Goal: Task Accomplishment & Management: Complete application form

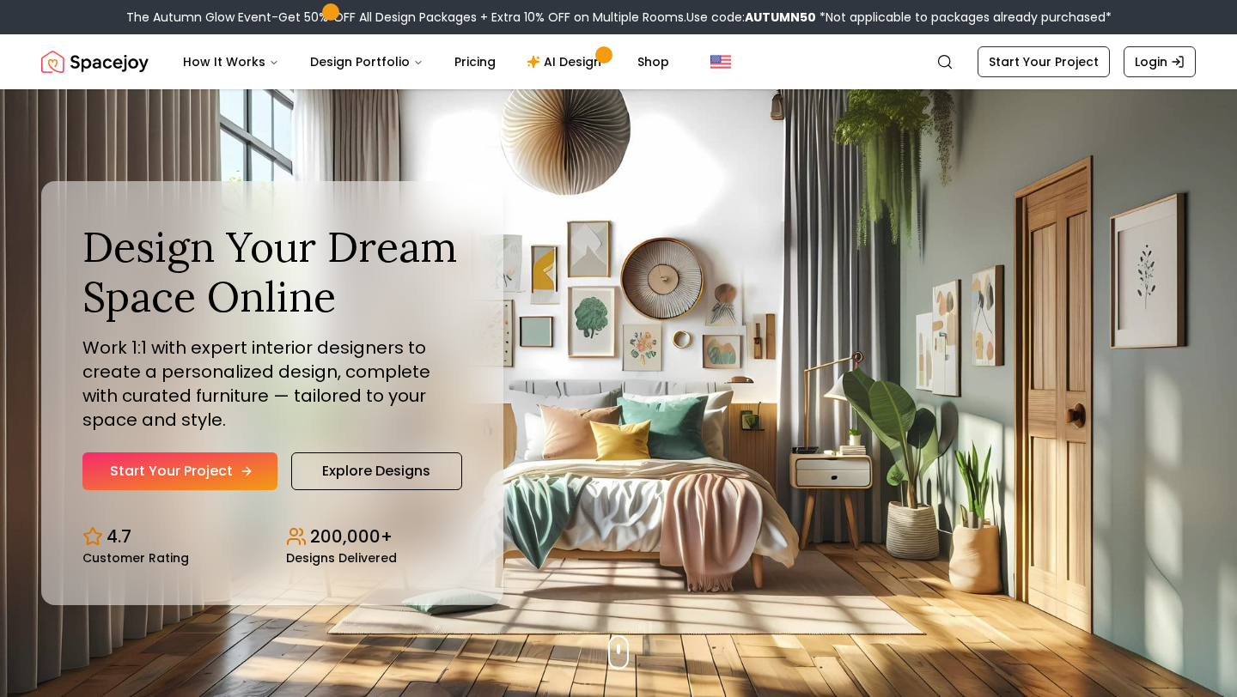
click at [198, 476] on link "Start Your Project" at bounding box center [179, 472] width 195 height 38
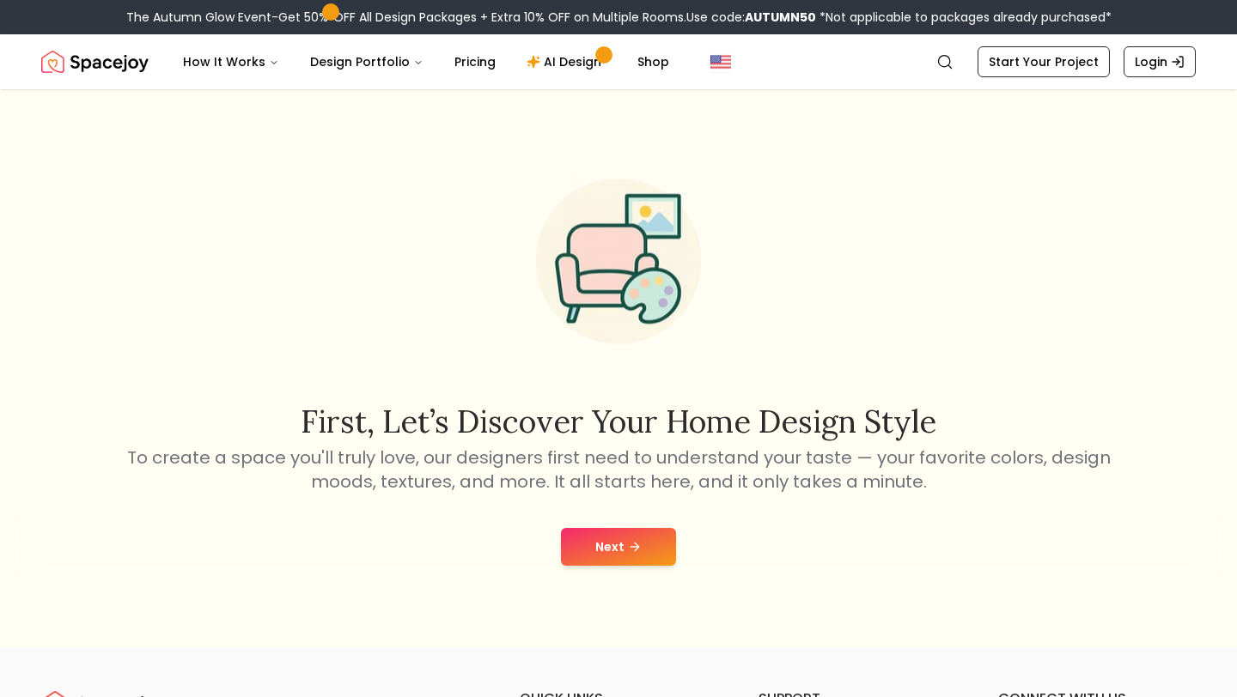
click at [589, 554] on button "Next" at bounding box center [618, 547] width 115 height 38
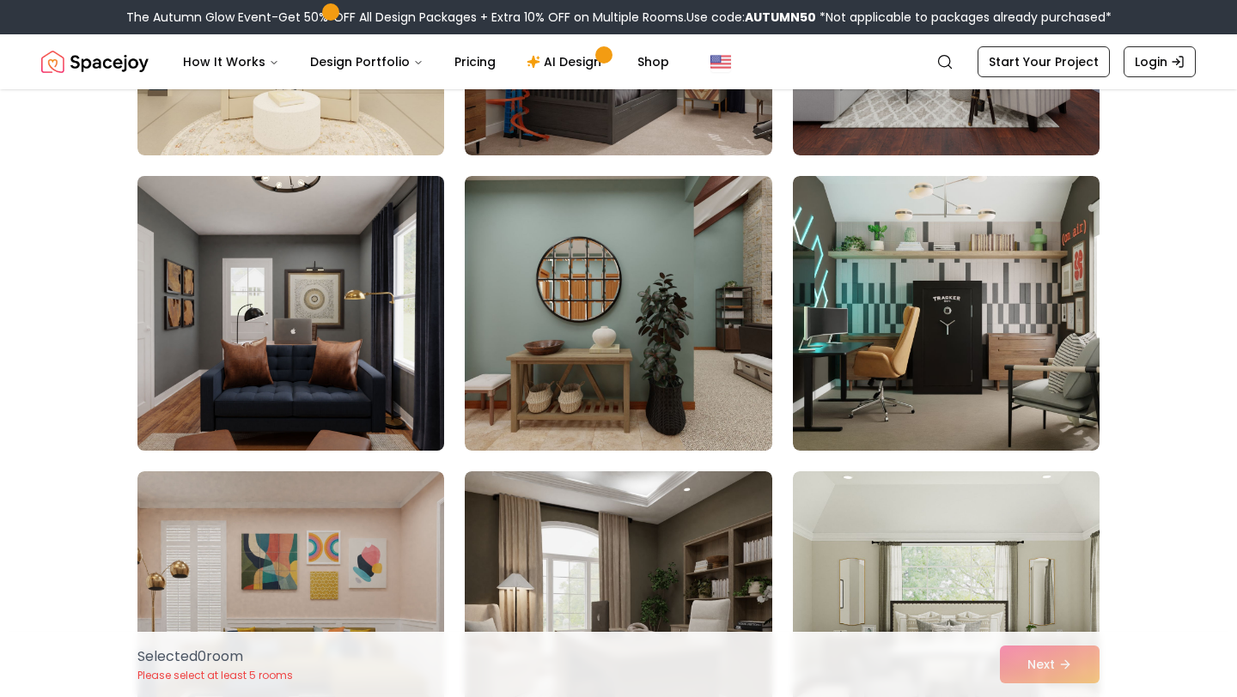
scroll to position [965, 0]
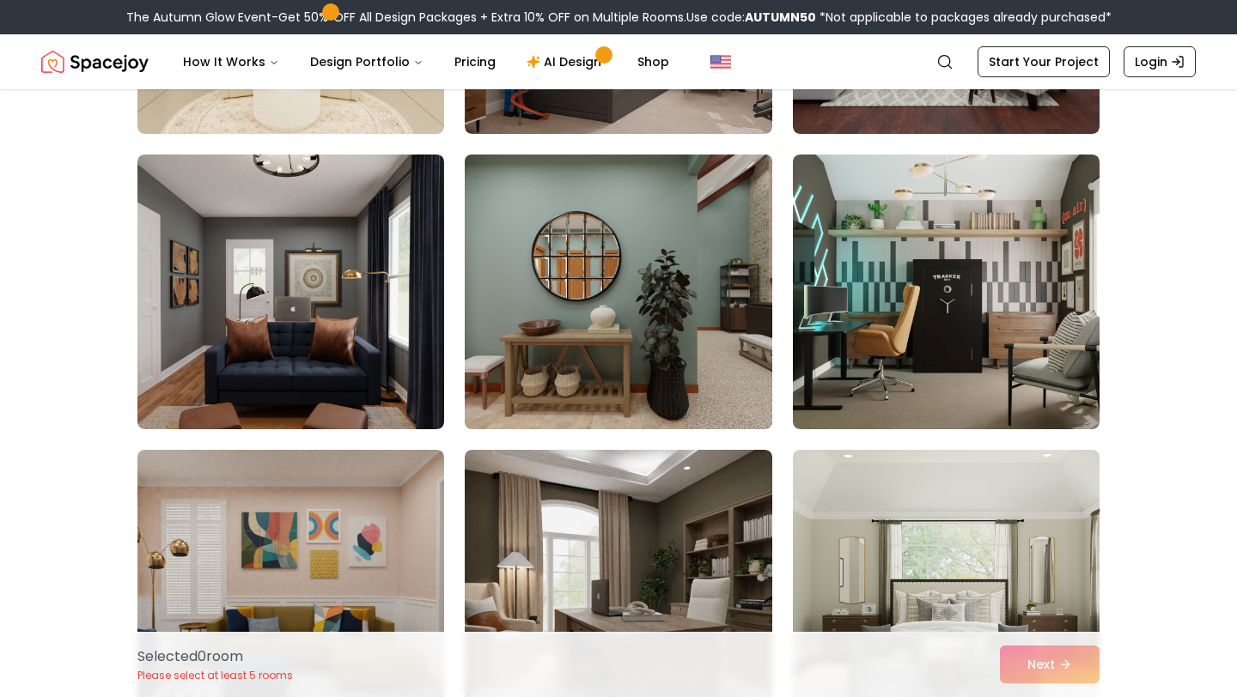
click at [603, 257] on img at bounding box center [618, 292] width 322 height 289
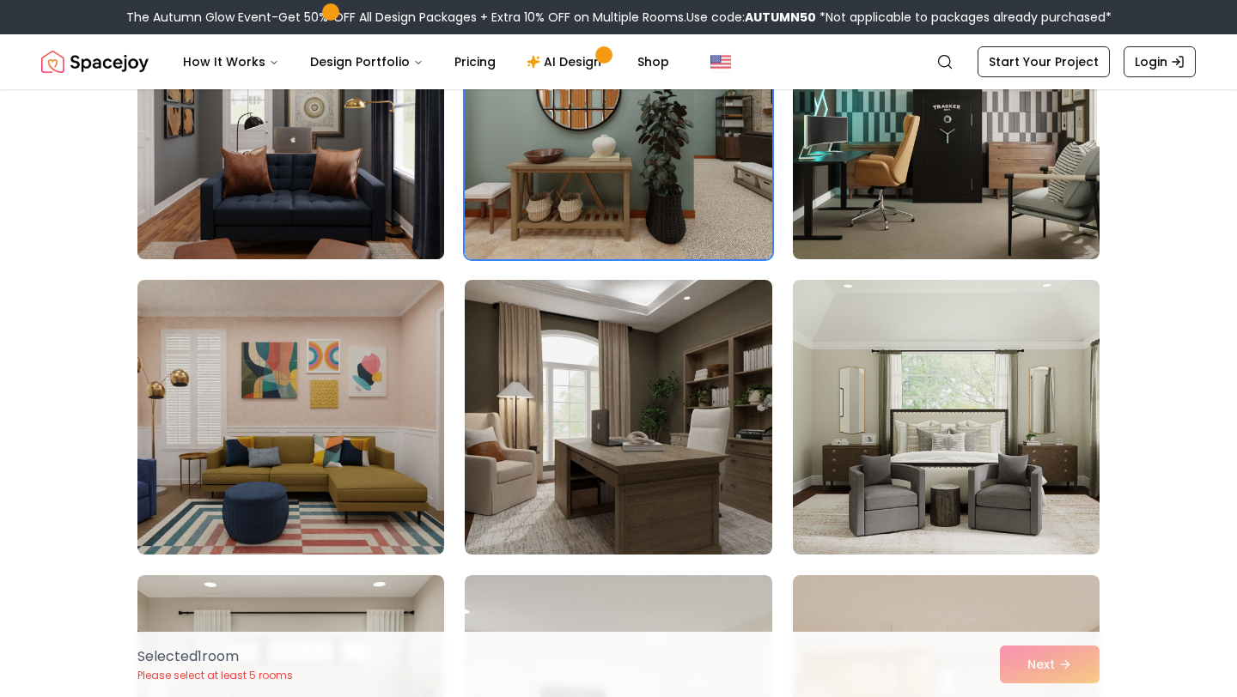
scroll to position [1139, 0]
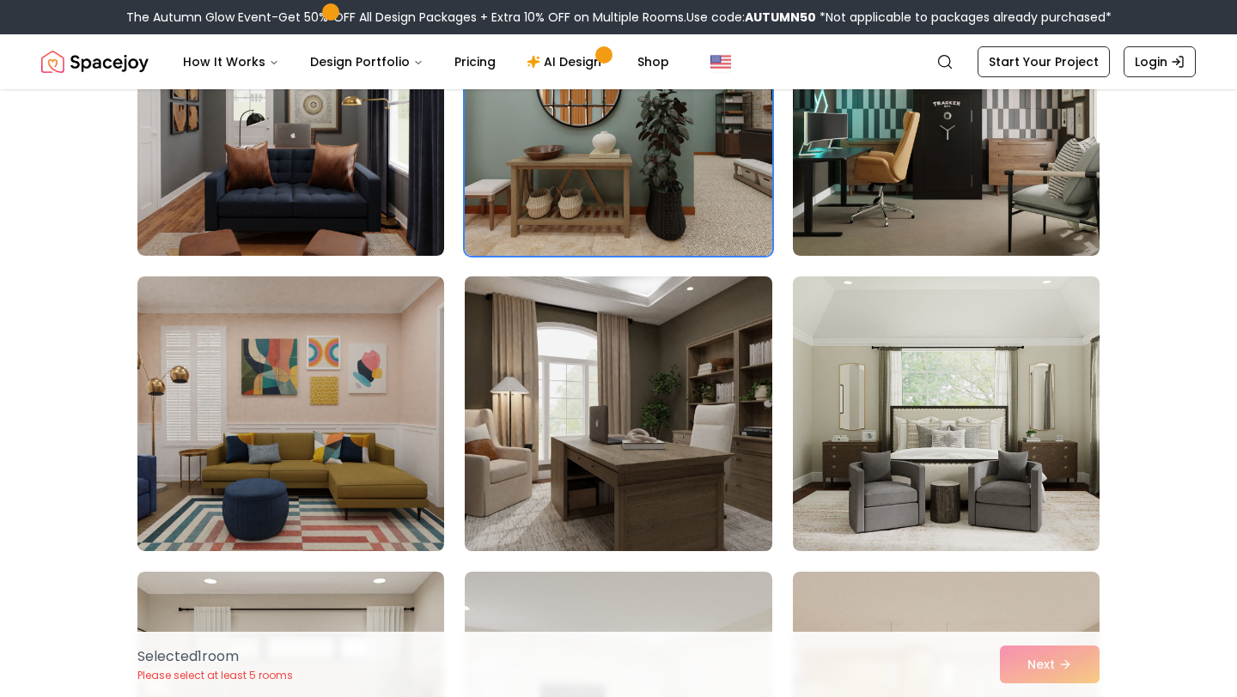
click at [548, 388] on img at bounding box center [618, 414] width 322 height 289
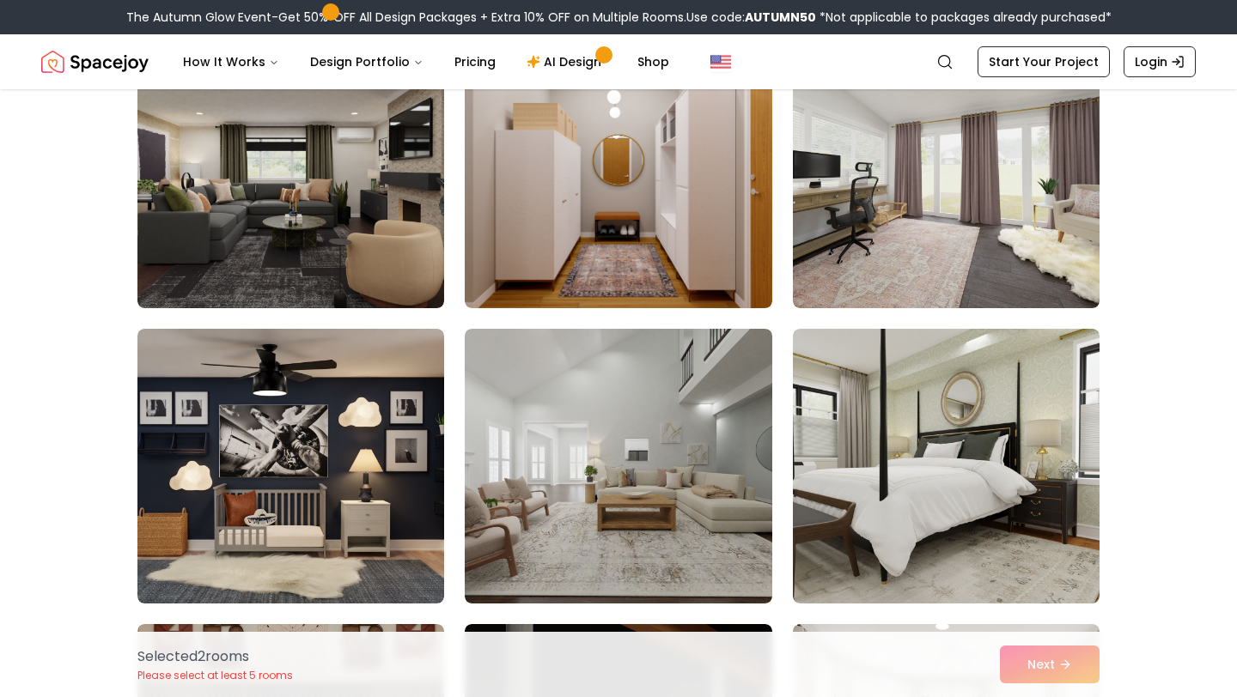
scroll to position [3455, 0]
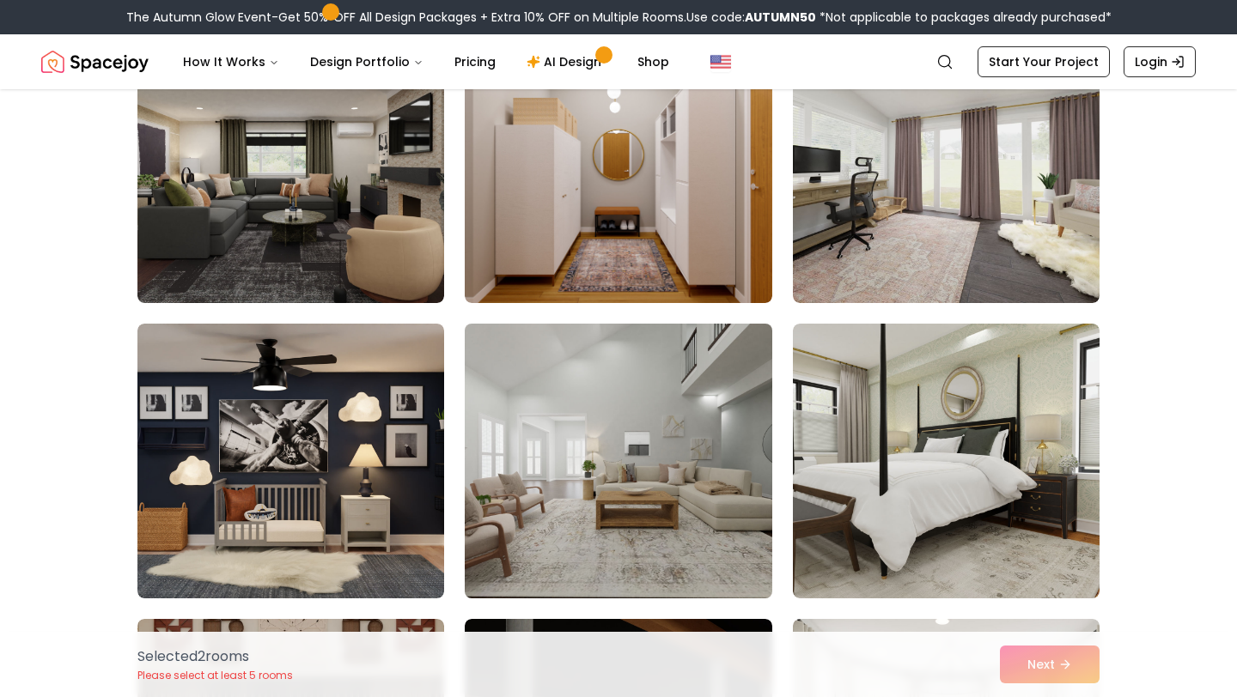
click at [571, 435] on img at bounding box center [618, 461] width 322 height 289
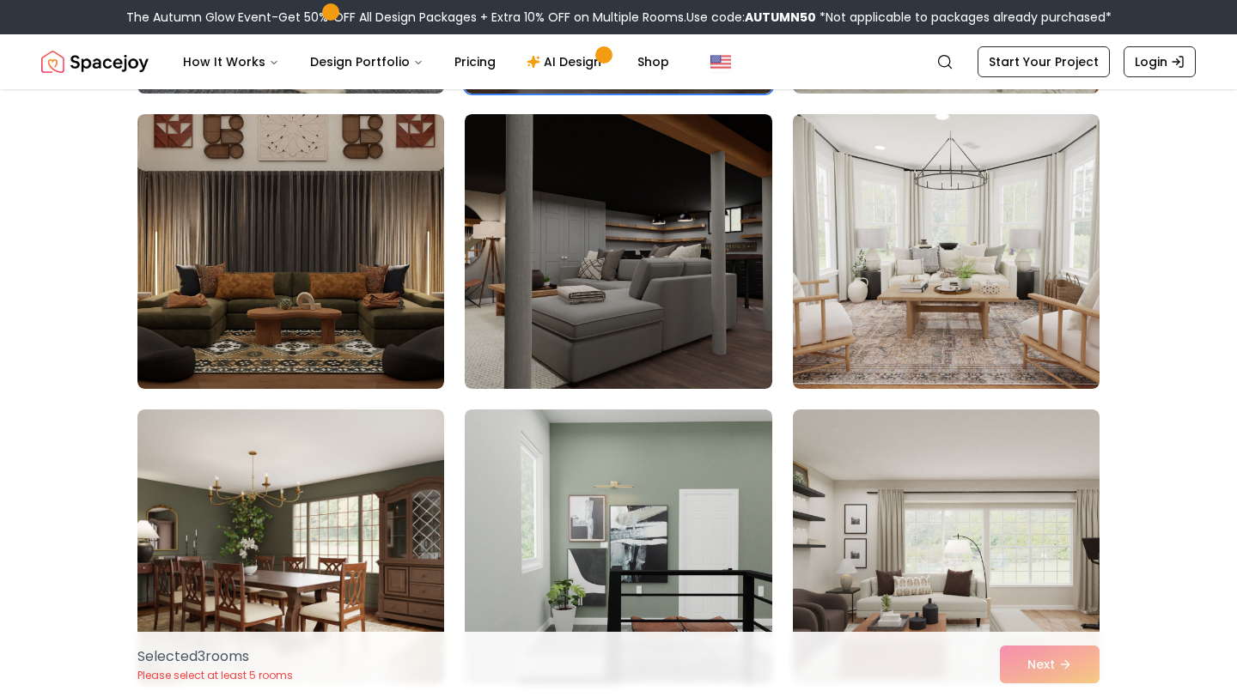
scroll to position [3974, 0]
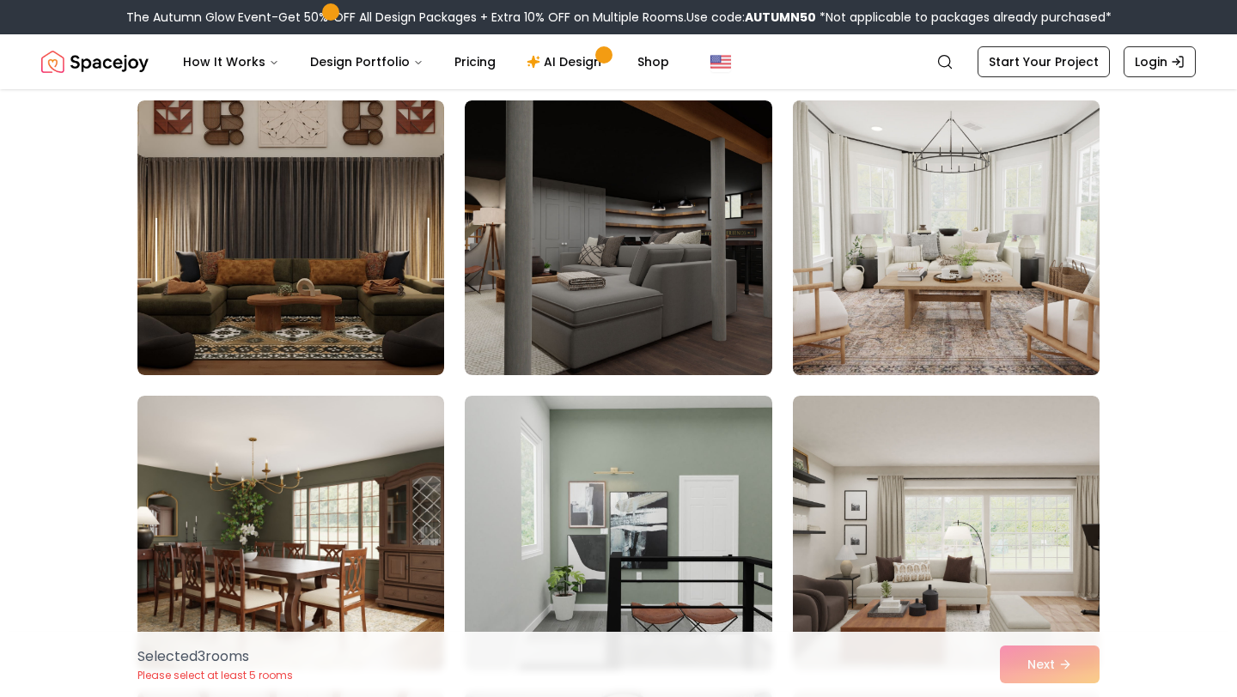
click at [976, 218] on img at bounding box center [946, 238] width 322 height 289
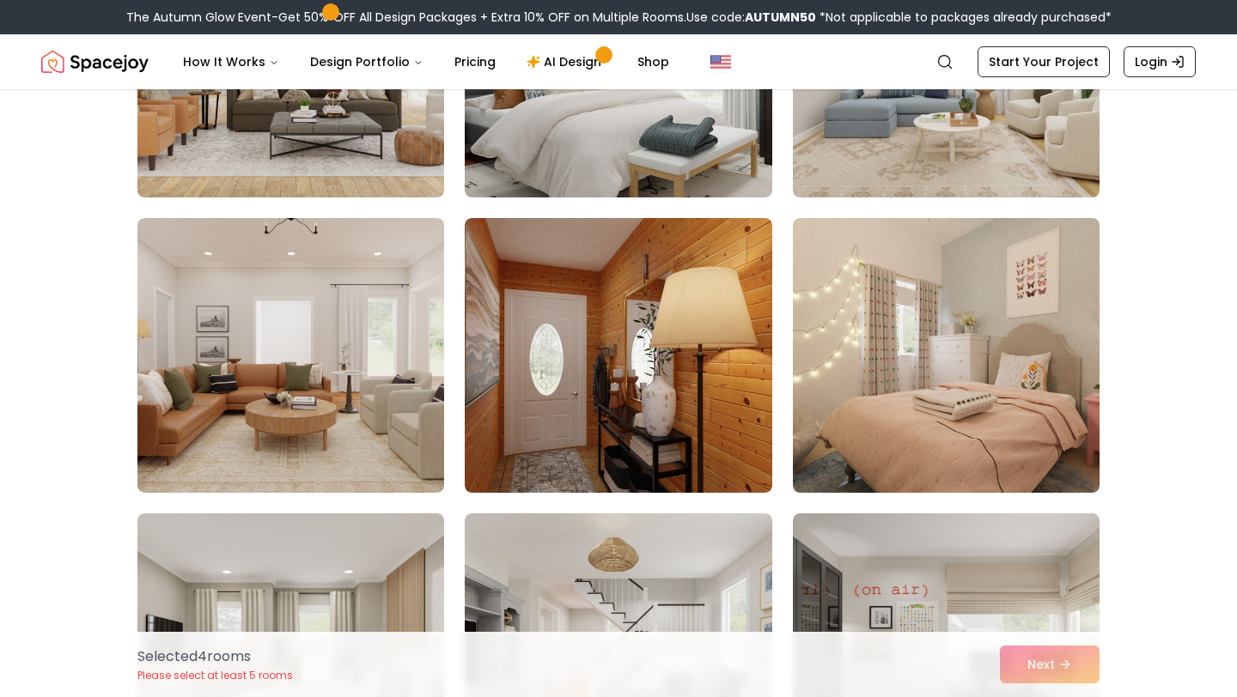
scroll to position [4745, 0]
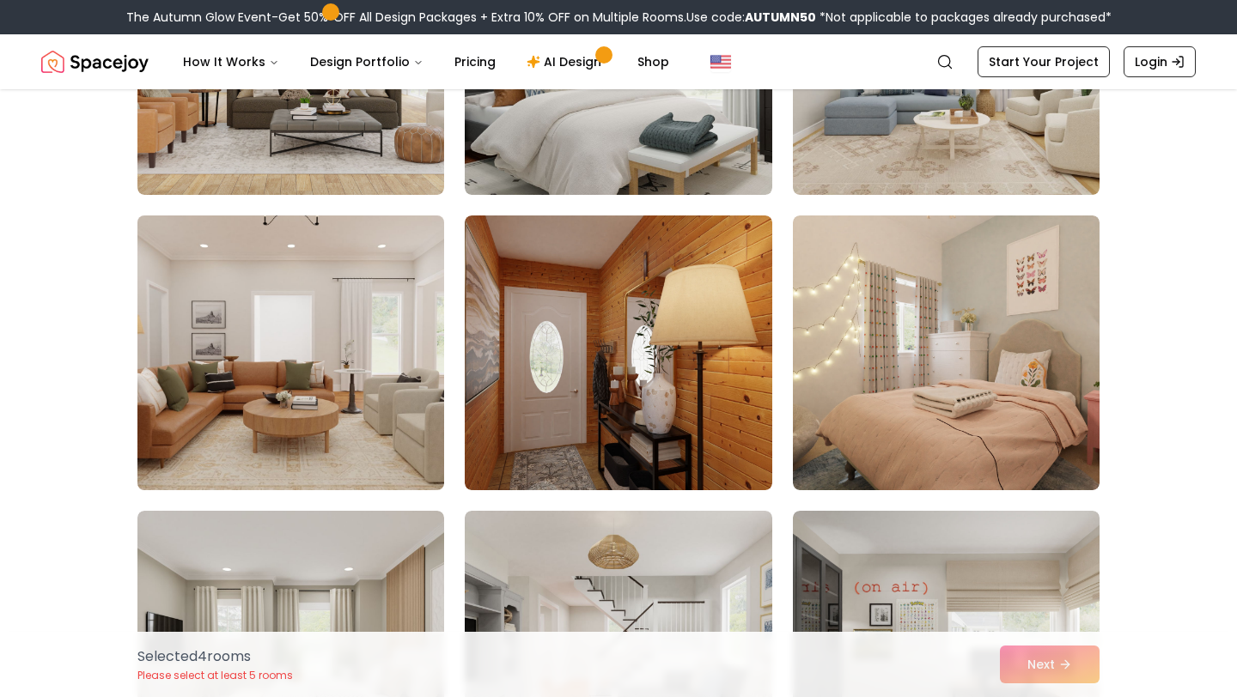
click at [260, 446] on img at bounding box center [291, 353] width 322 height 289
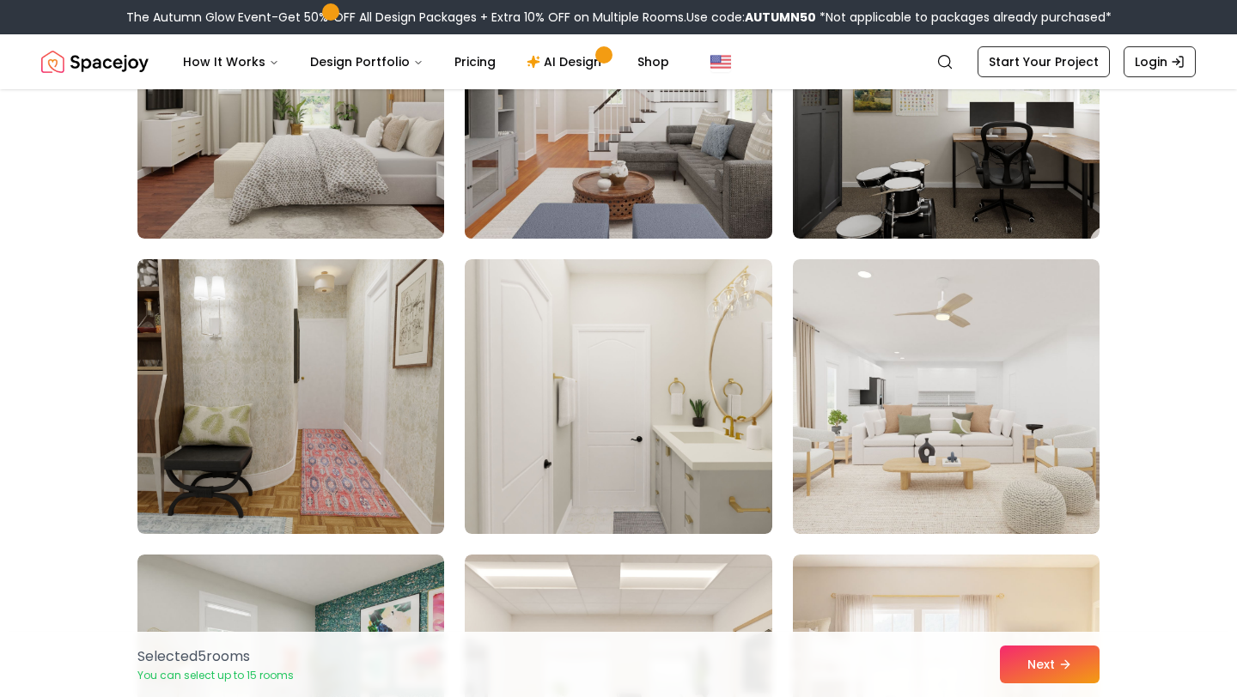
scroll to position [5291, 0]
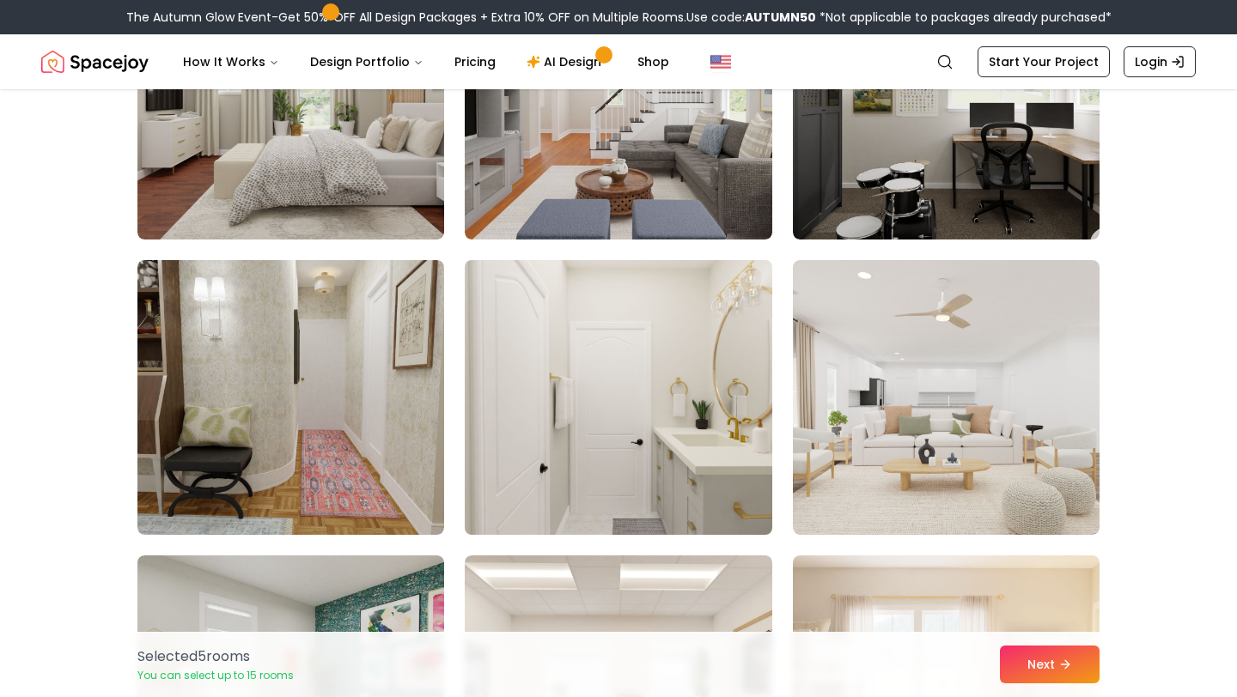
click at [587, 395] on img at bounding box center [618, 397] width 322 height 289
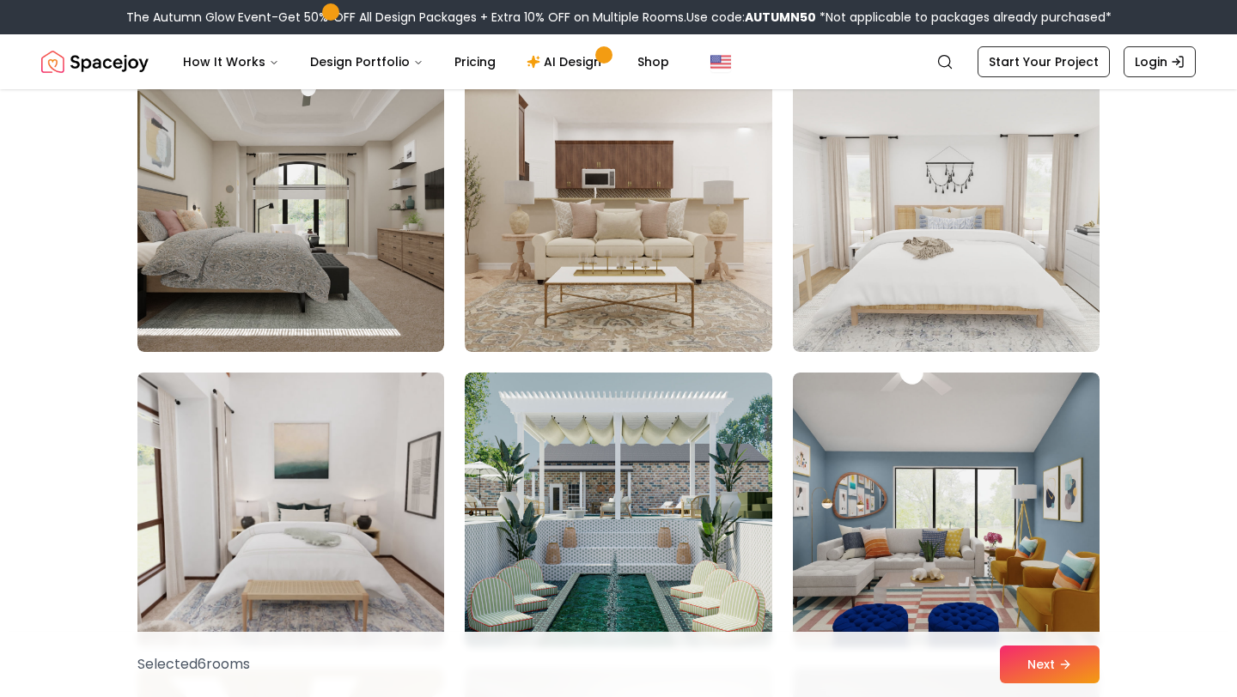
scroll to position [153, 0]
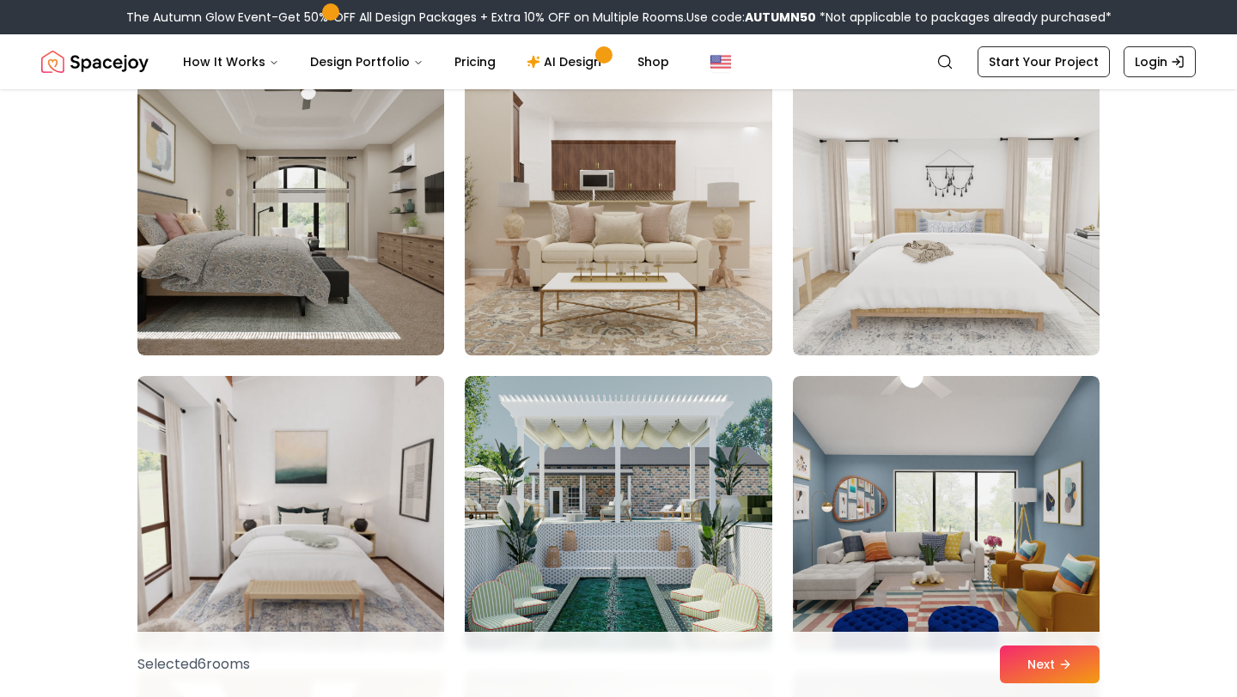
click at [715, 234] on img at bounding box center [618, 218] width 322 height 289
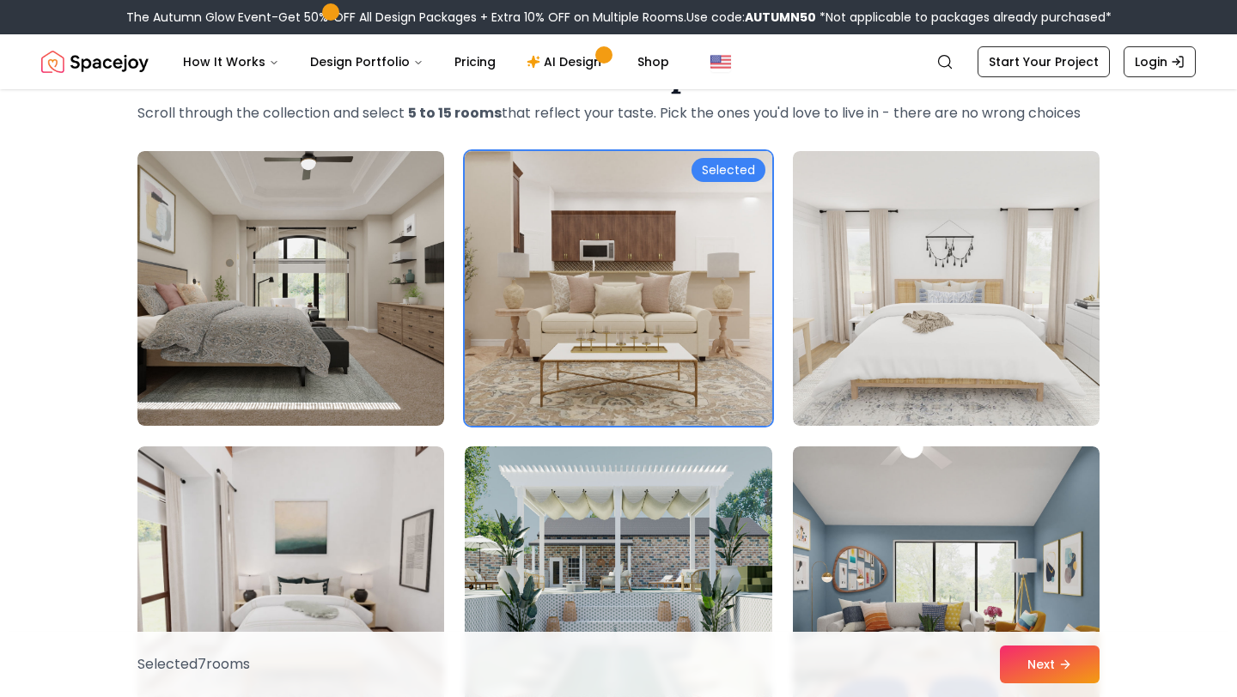
scroll to position [0, 0]
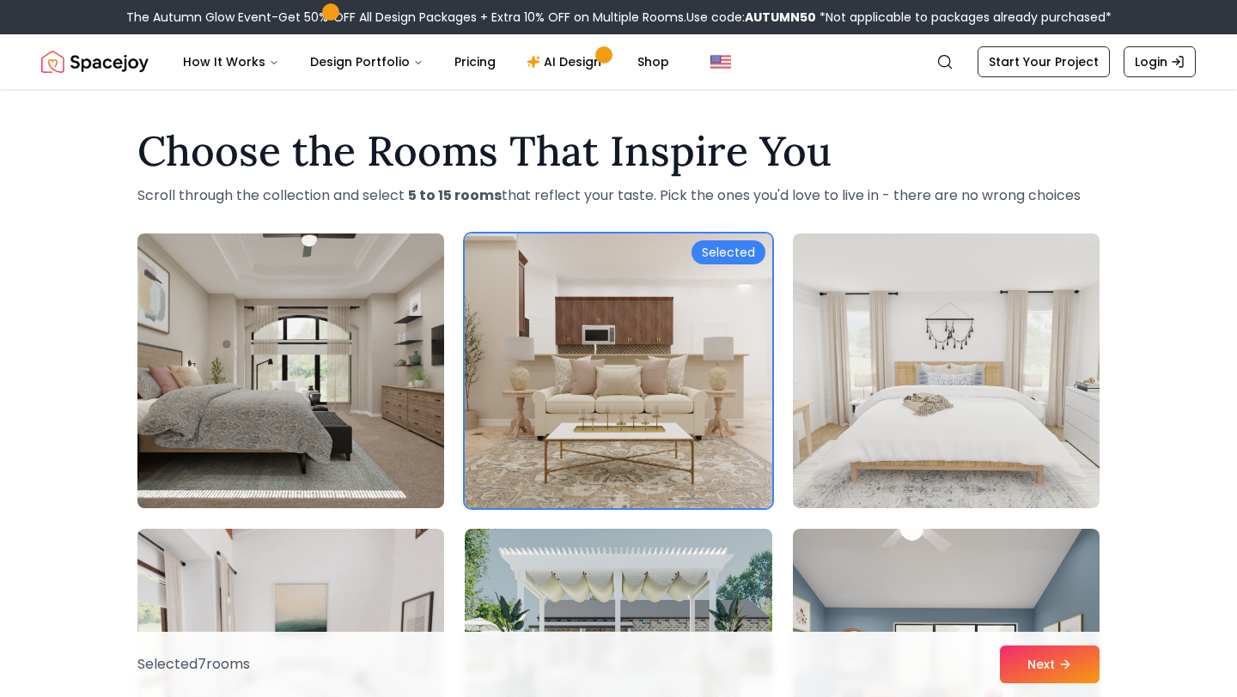
click at [311, 441] on img at bounding box center [291, 371] width 322 height 289
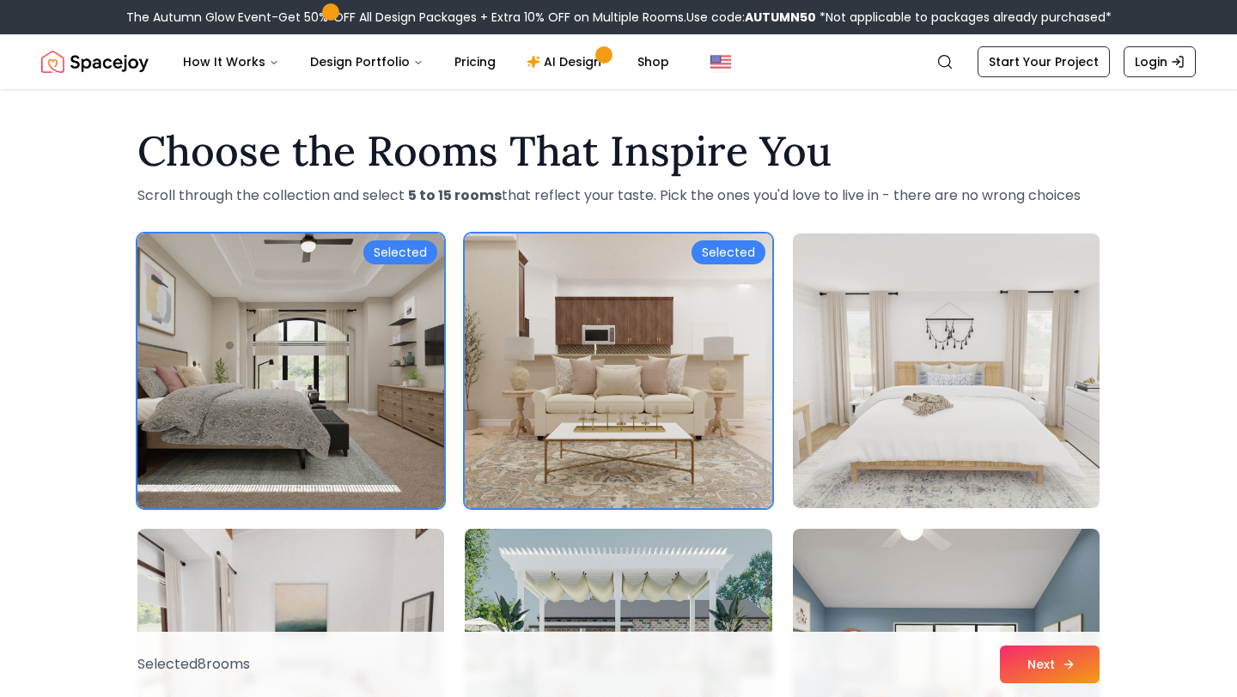
click at [1042, 660] on button "Next" at bounding box center [1050, 665] width 100 height 38
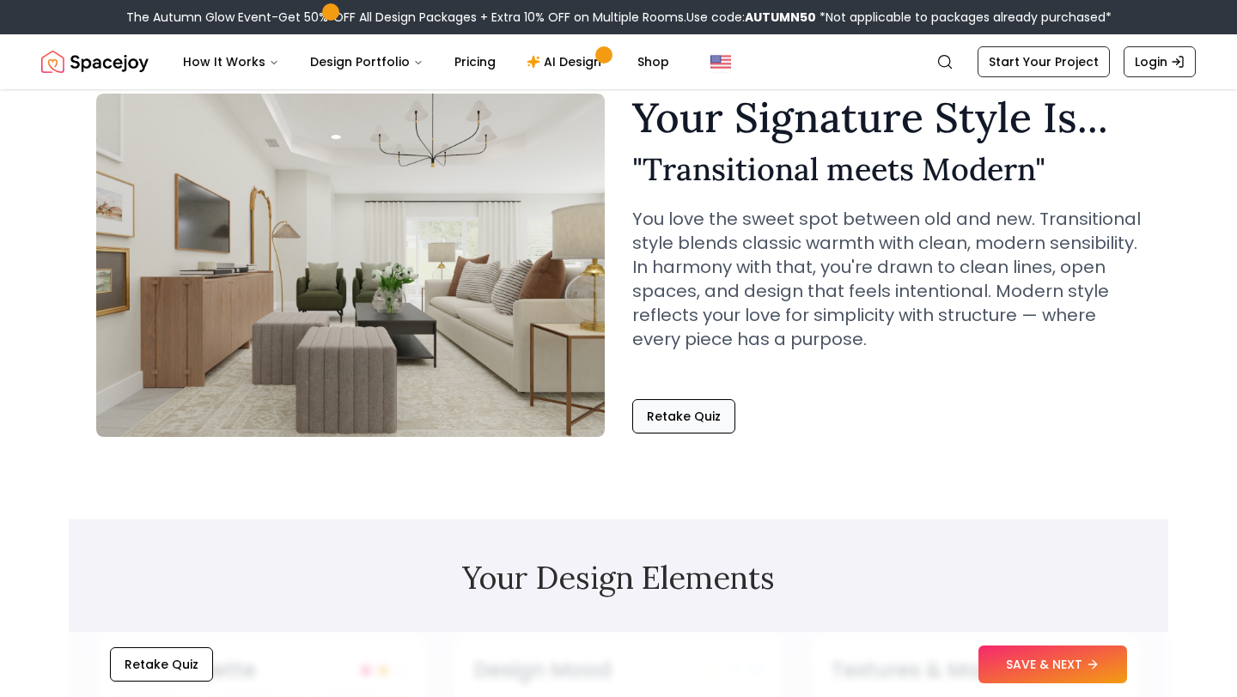
scroll to position [92, 0]
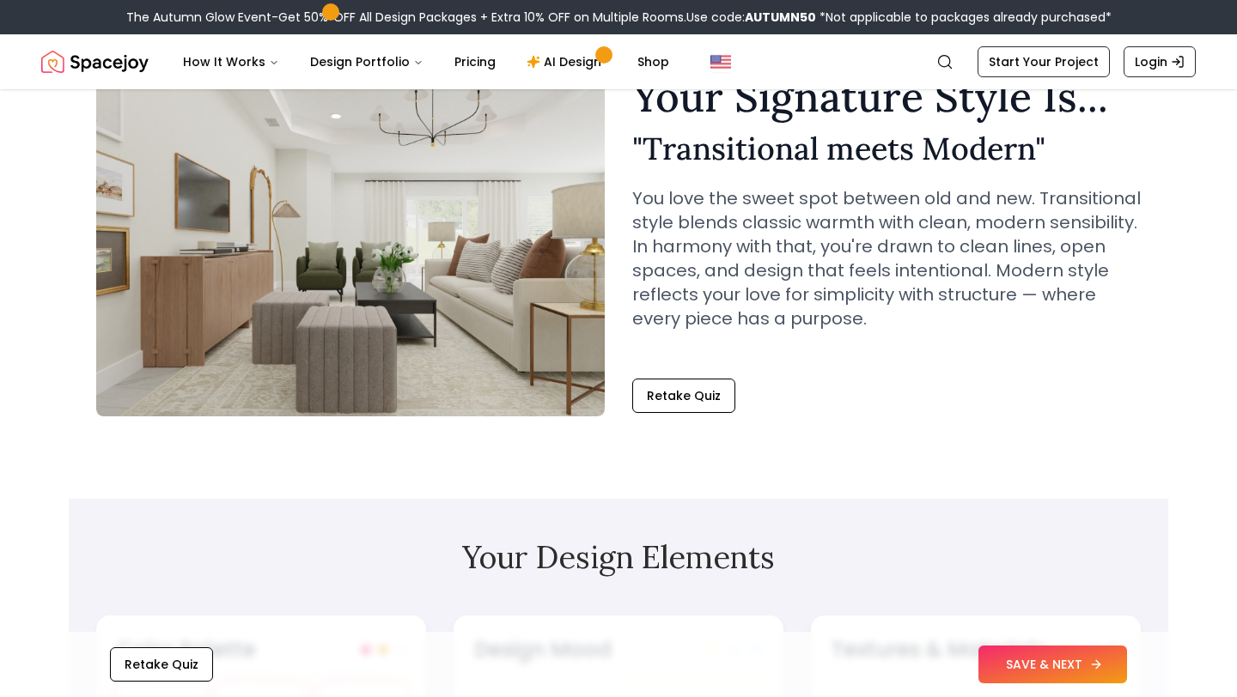
click at [1015, 671] on button "SAVE & NEXT" at bounding box center [1052, 665] width 149 height 38
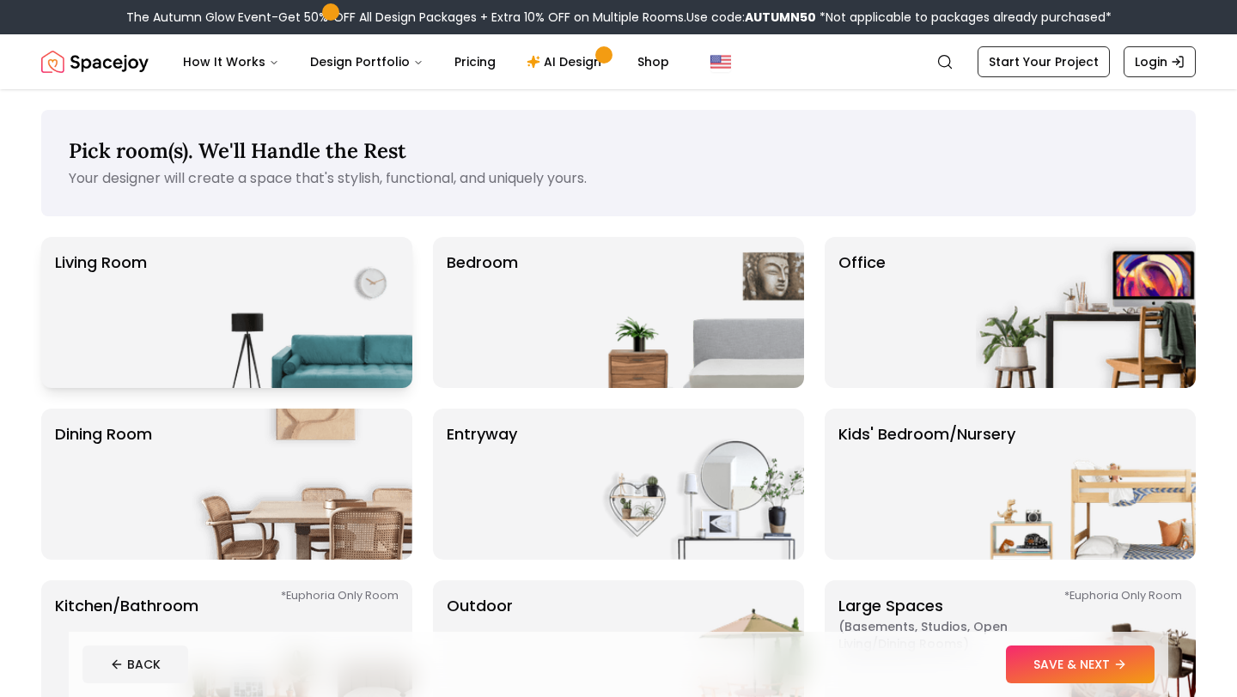
click at [274, 334] on img at bounding box center [302, 312] width 220 height 151
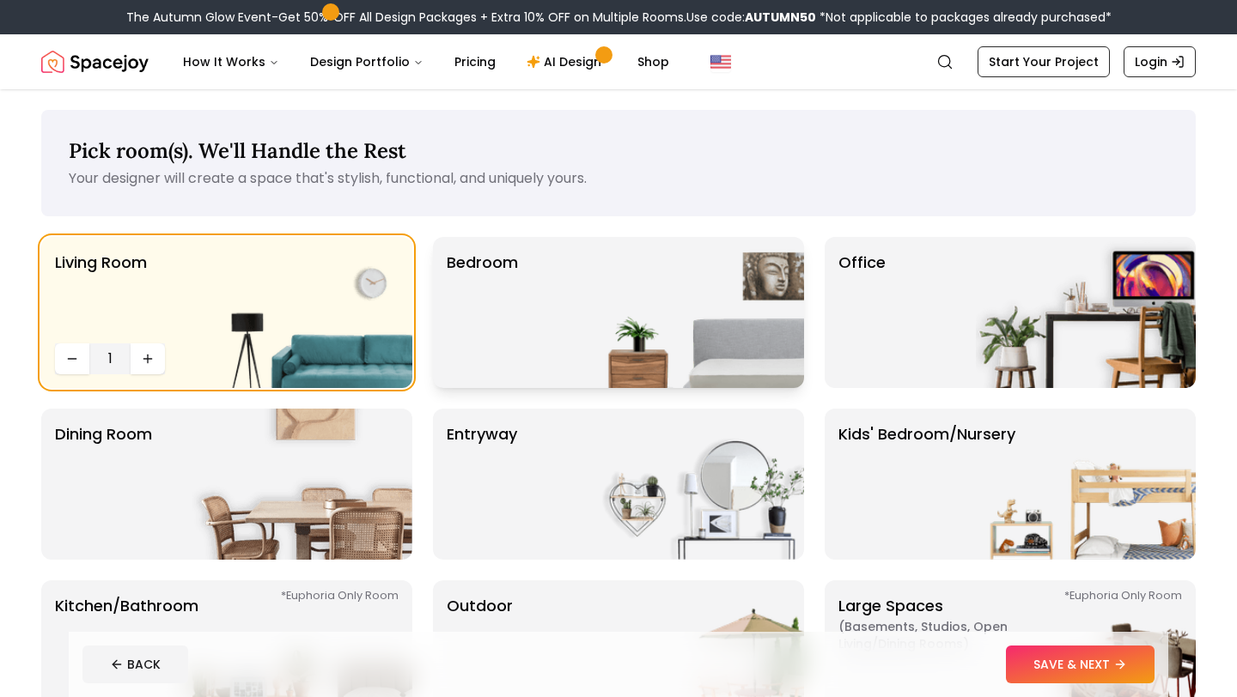
click at [566, 317] on div "Bedroom" at bounding box center [618, 312] width 371 height 151
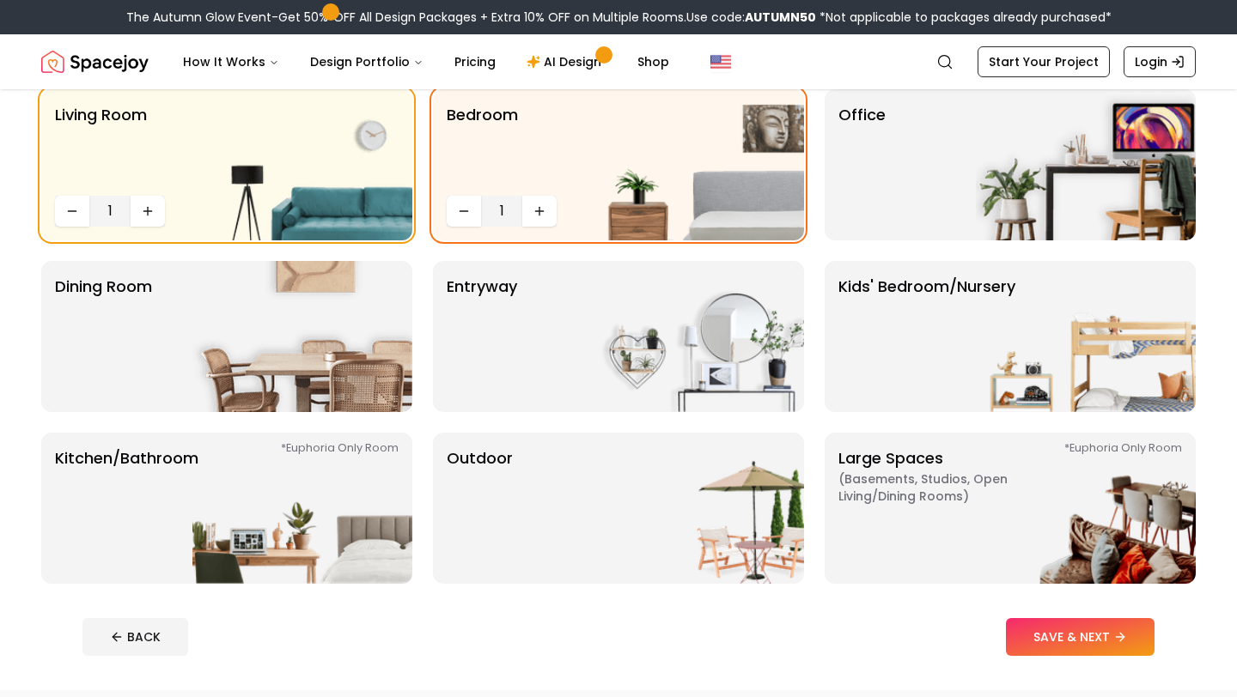
scroll to position [149, 0]
click at [938, 218] on div "Office" at bounding box center [1009, 163] width 371 height 151
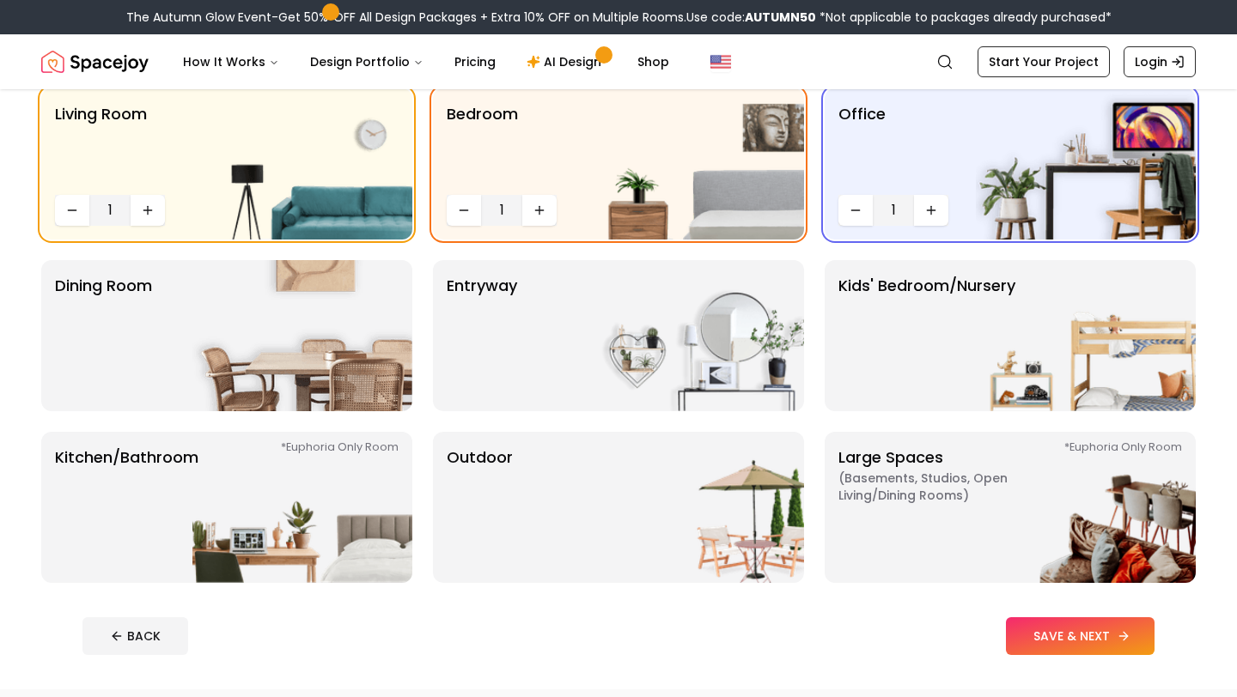
click at [1071, 629] on button "SAVE & NEXT" at bounding box center [1080, 636] width 149 height 38
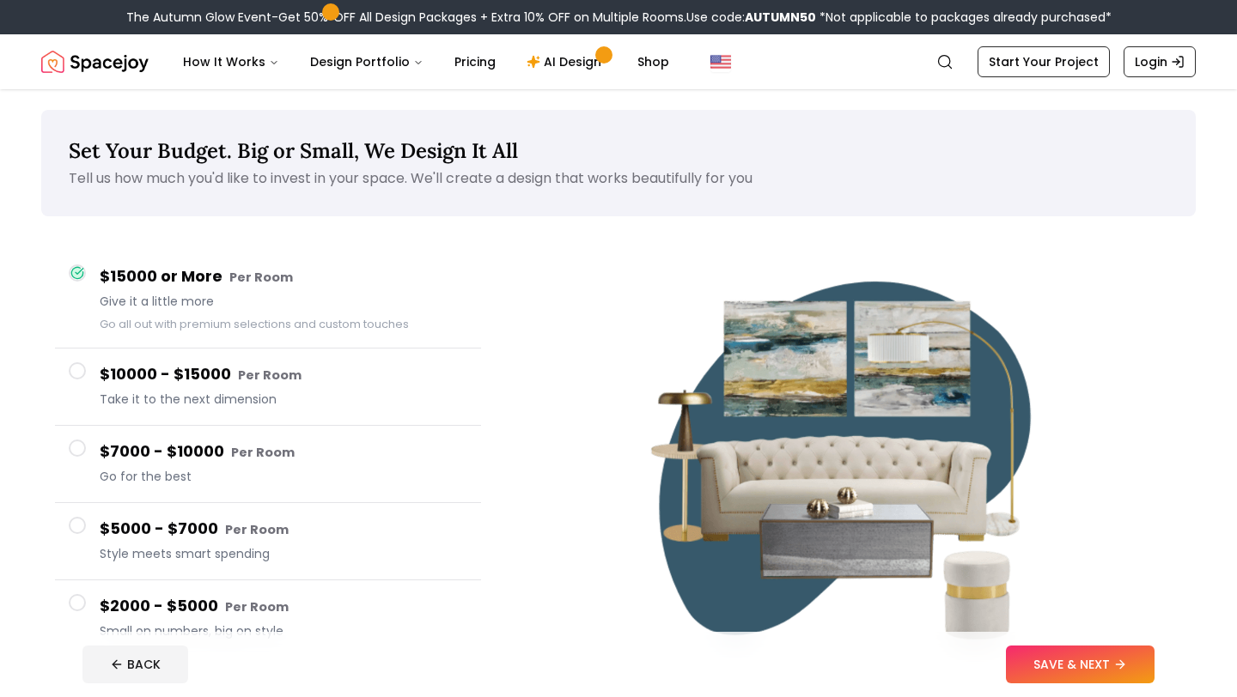
click at [244, 466] on div "$7000 - $10000 Per Room Go for the best" at bounding box center [284, 464] width 368 height 49
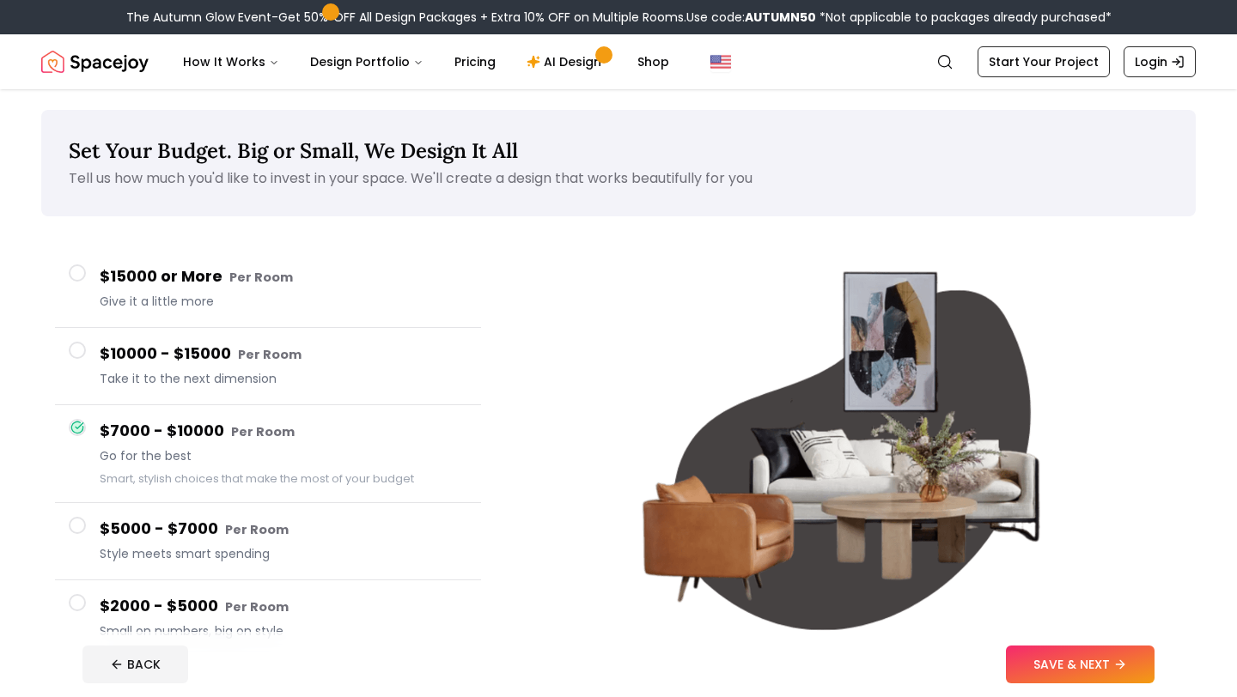
click at [240, 530] on small "Per Room" at bounding box center [257, 529] width 64 height 17
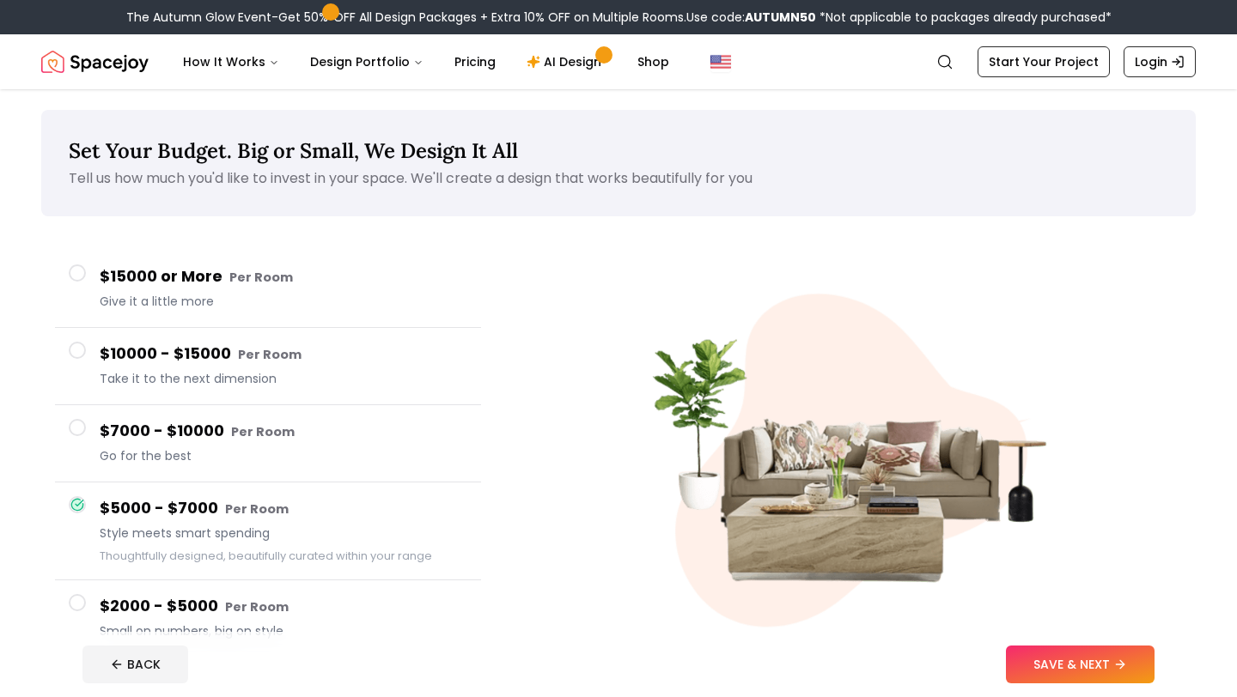
scroll to position [98, 0]
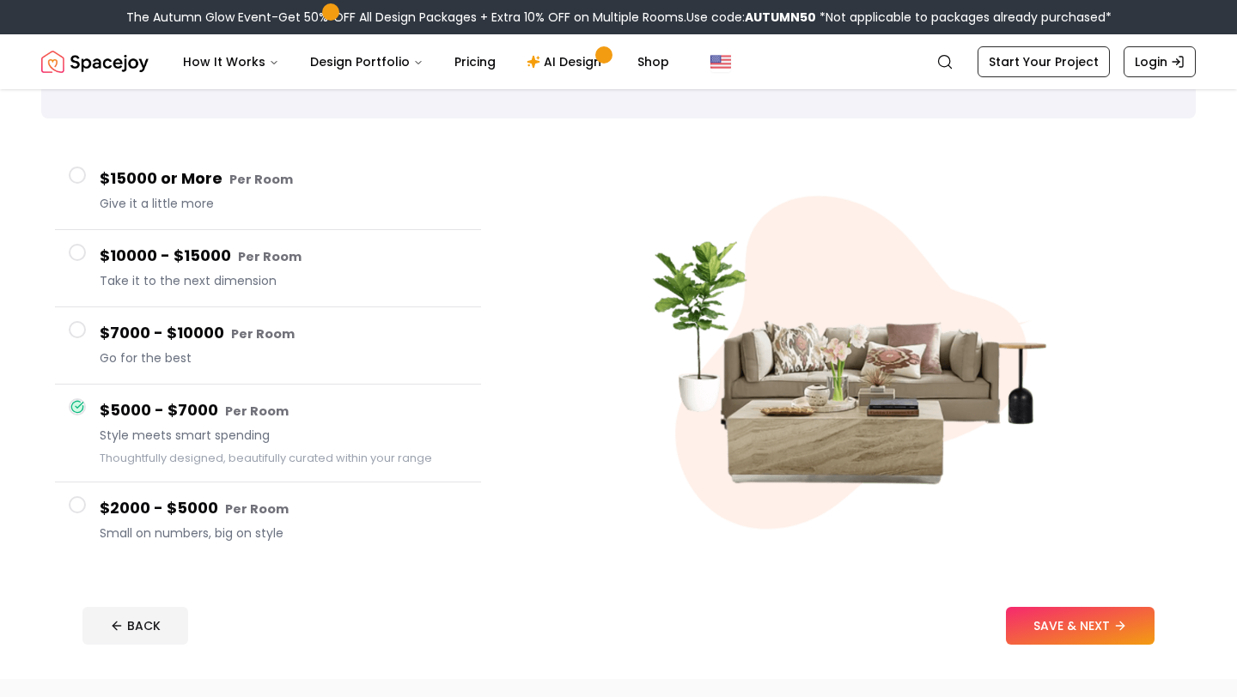
click at [240, 528] on span "Small on numbers, big on style" at bounding box center [284, 533] width 368 height 17
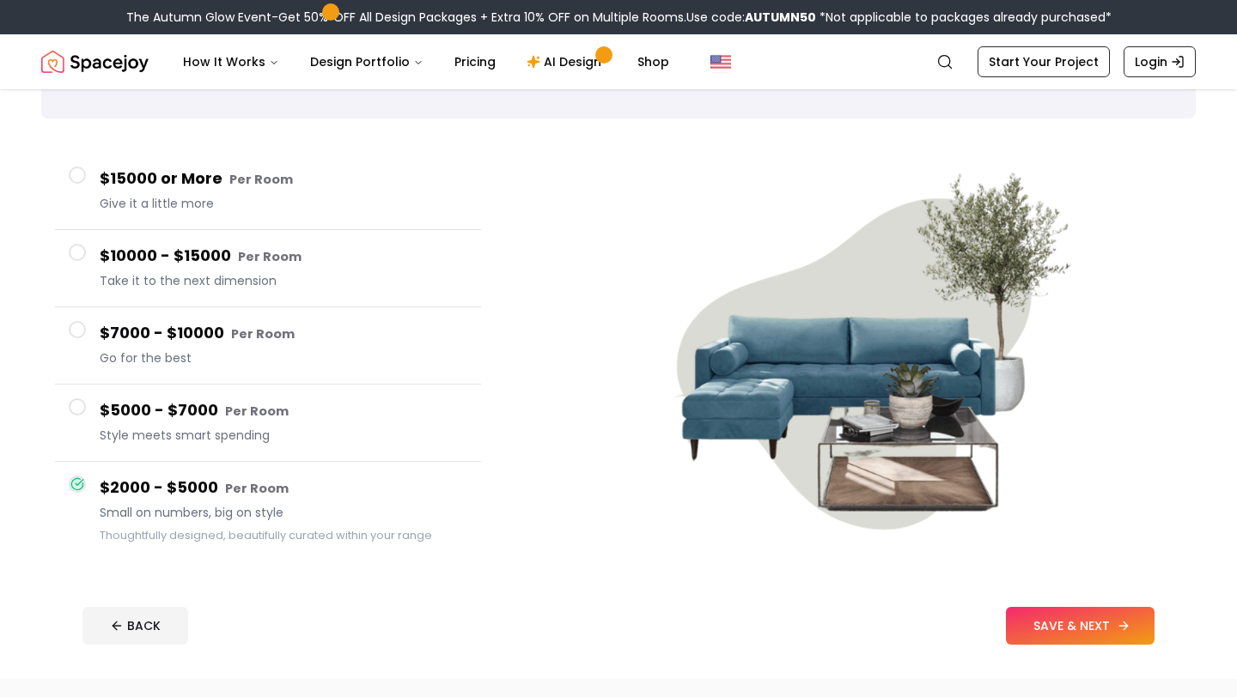
click at [1106, 629] on button "SAVE & NEXT" at bounding box center [1080, 626] width 149 height 38
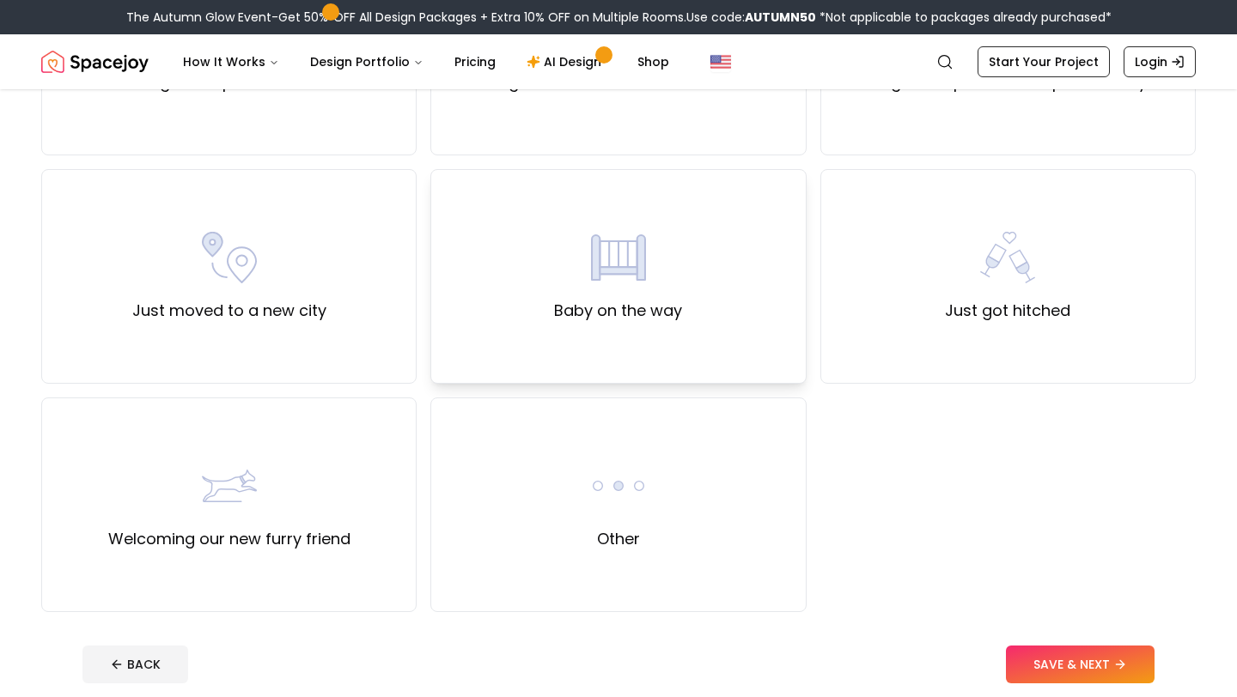
scroll to position [526, 0]
click at [575, 484] on div "Other" at bounding box center [617, 504] width 375 height 215
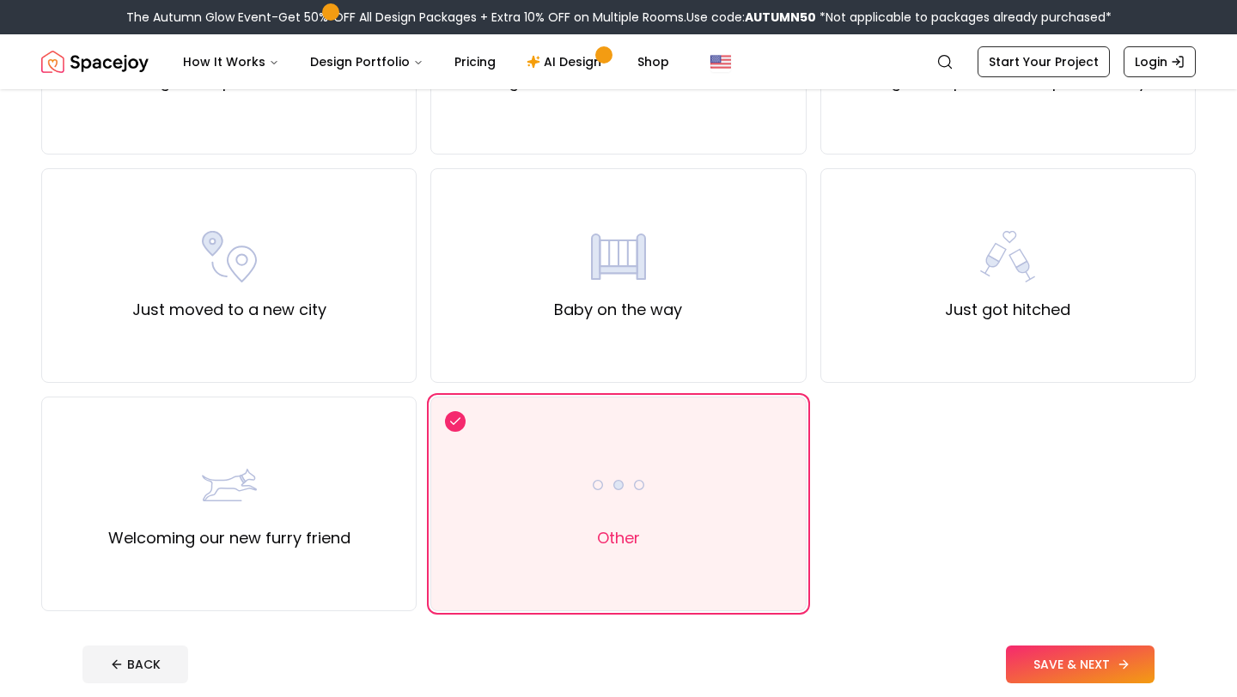
click at [1065, 679] on button "SAVE & NEXT" at bounding box center [1080, 665] width 149 height 38
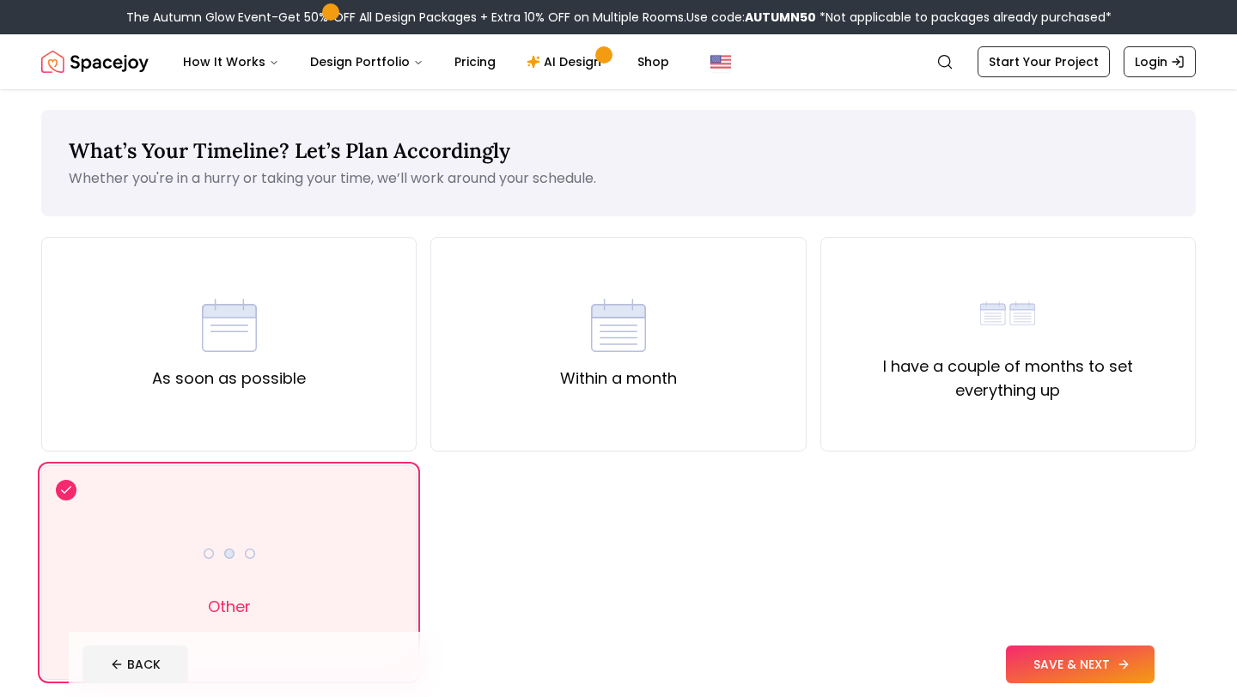
click at [1051, 663] on button "SAVE & NEXT" at bounding box center [1080, 665] width 149 height 38
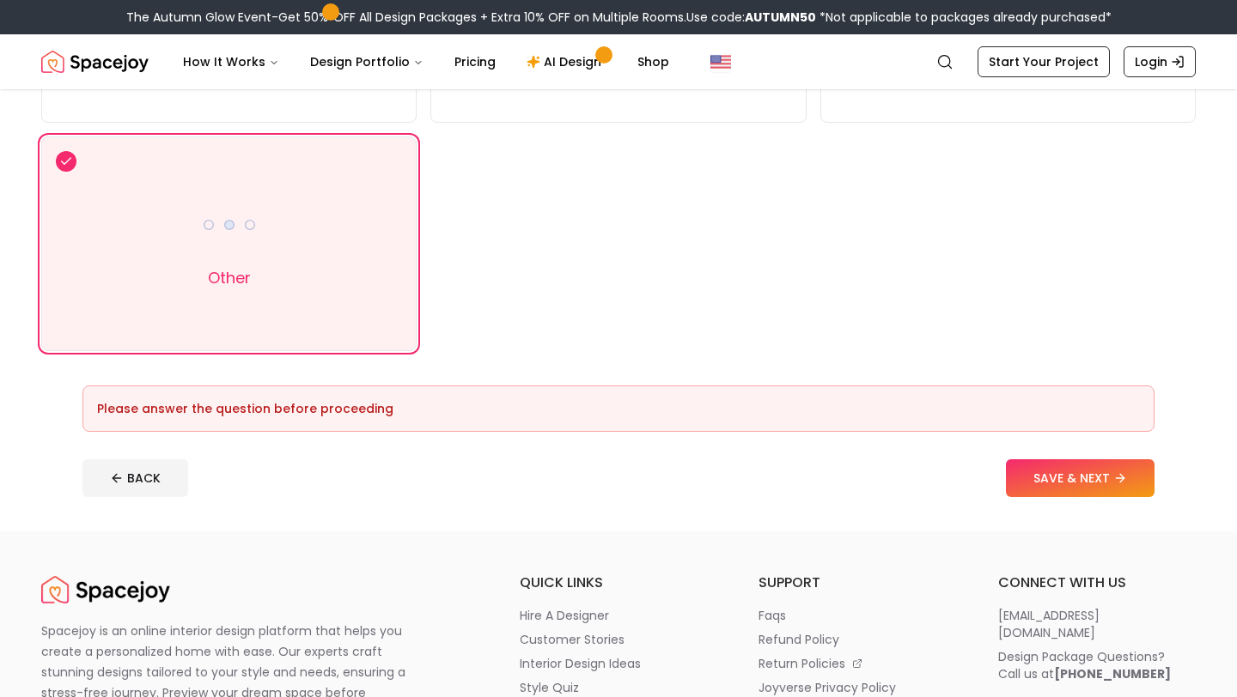
scroll to position [325, 0]
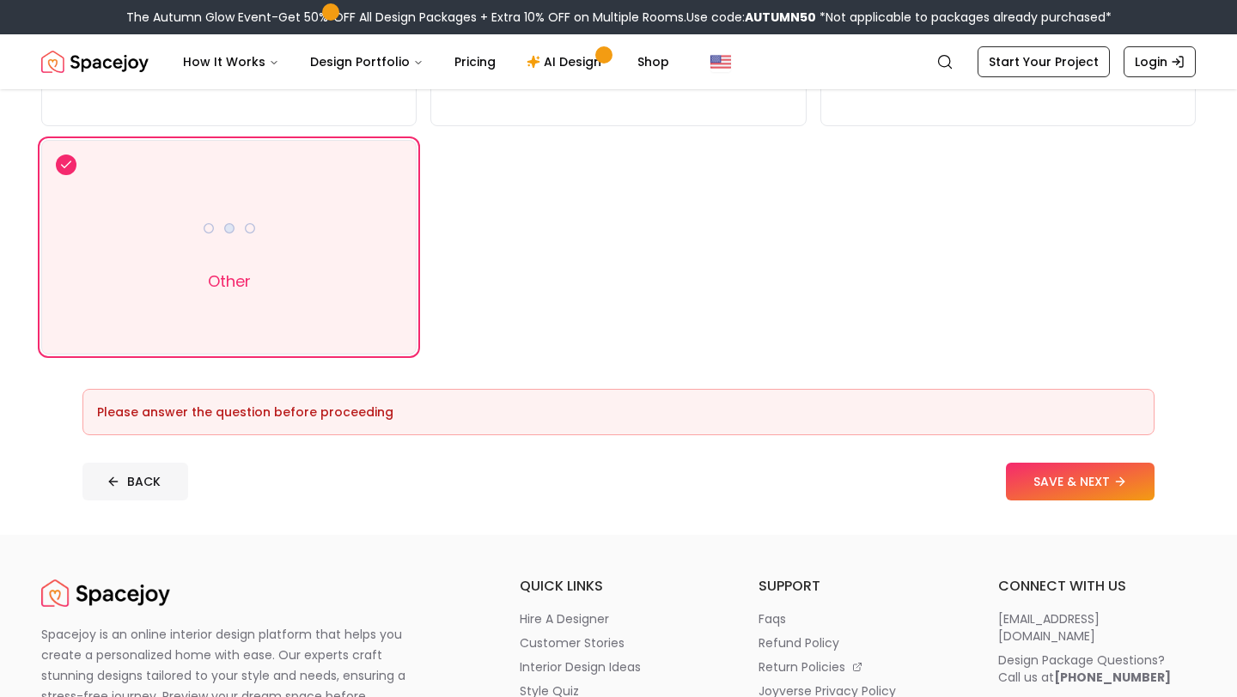
click at [162, 480] on button "BACK" at bounding box center [135, 482] width 106 height 38
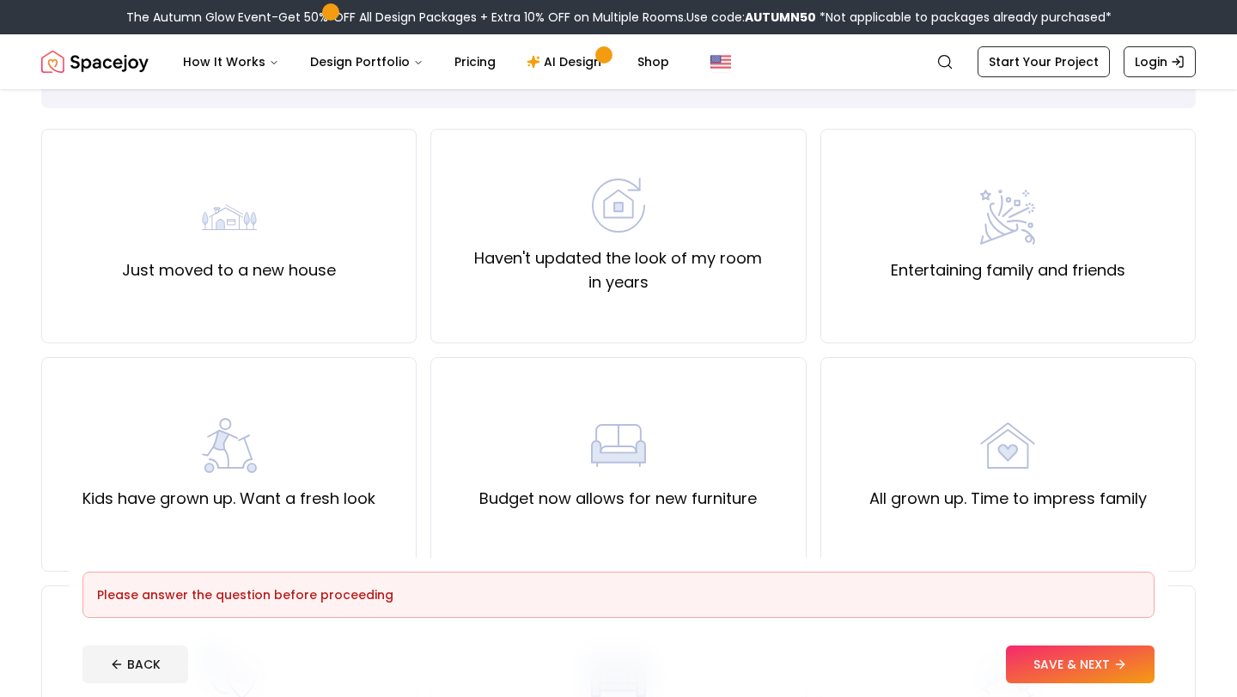
scroll to position [155, 0]
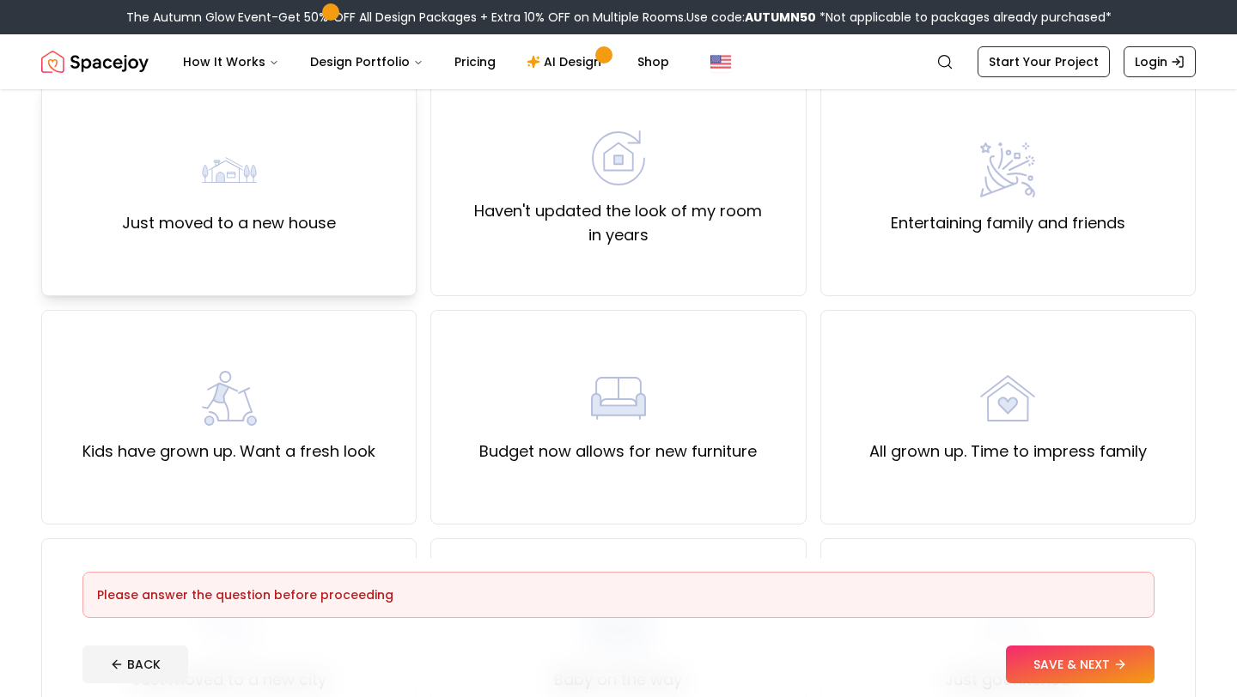
click at [204, 207] on div "Just moved to a new house" at bounding box center [229, 189] width 214 height 93
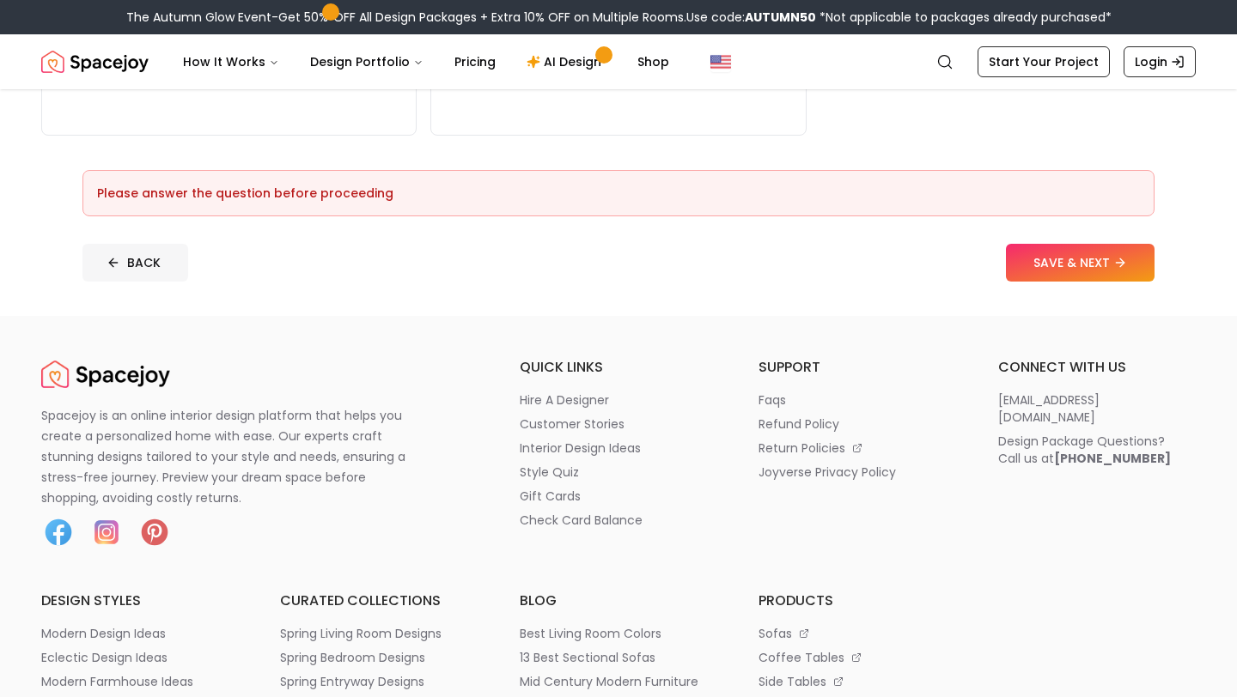
click at [161, 271] on button "BACK" at bounding box center [135, 263] width 106 height 38
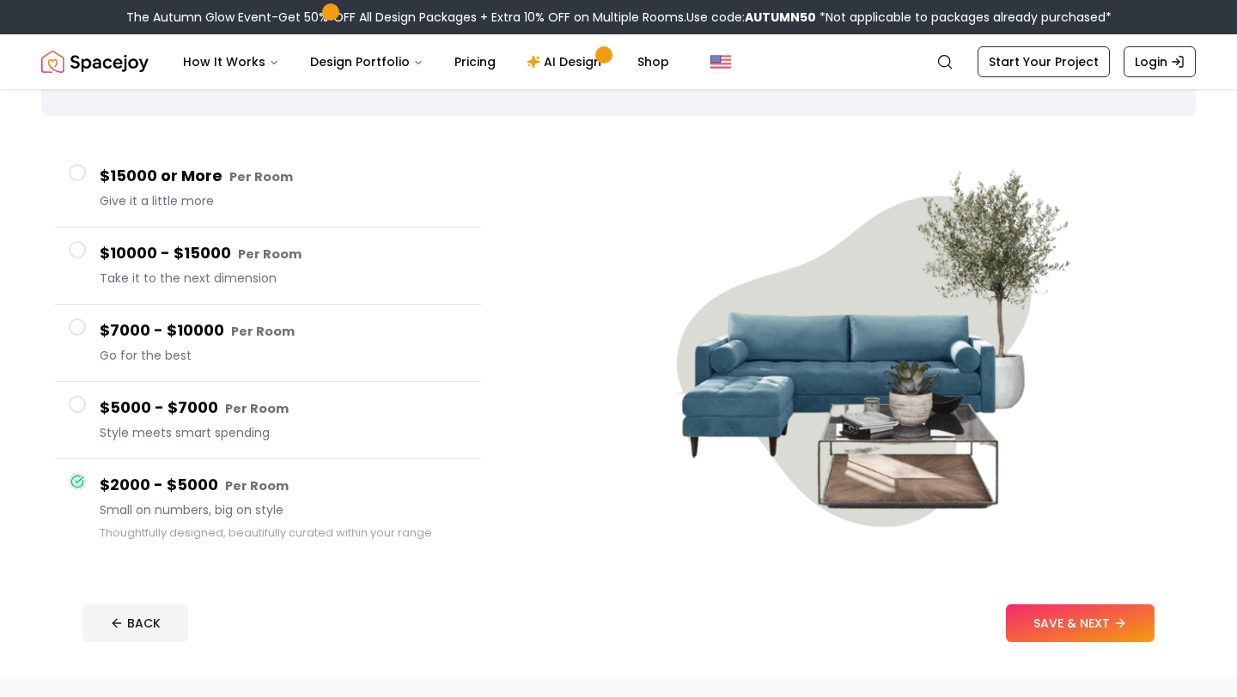
scroll to position [115, 0]
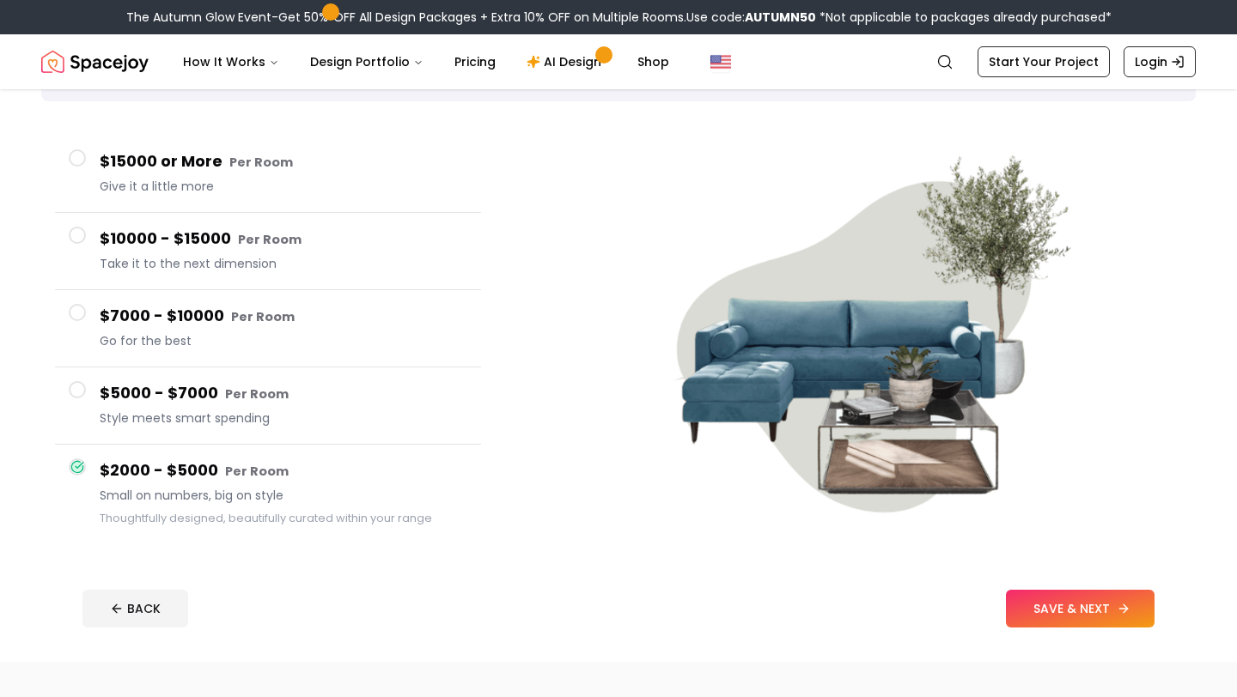
click at [1063, 609] on button "SAVE & NEXT" at bounding box center [1080, 609] width 149 height 38
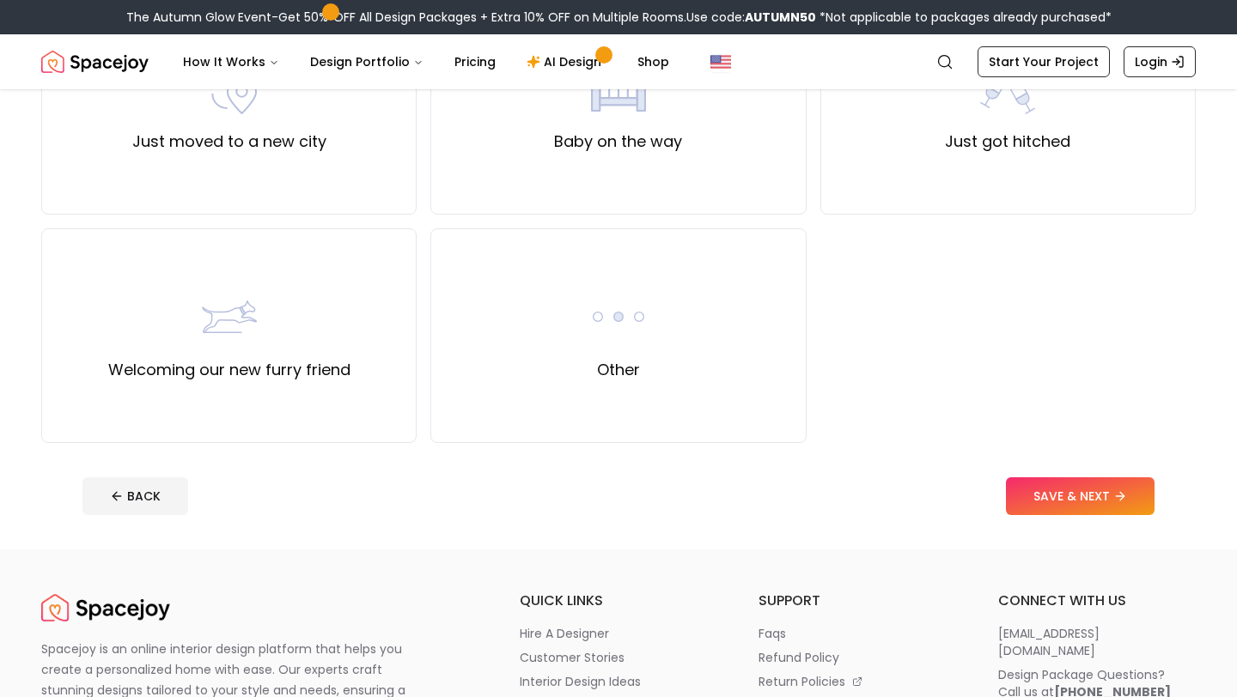
scroll to position [688, 0]
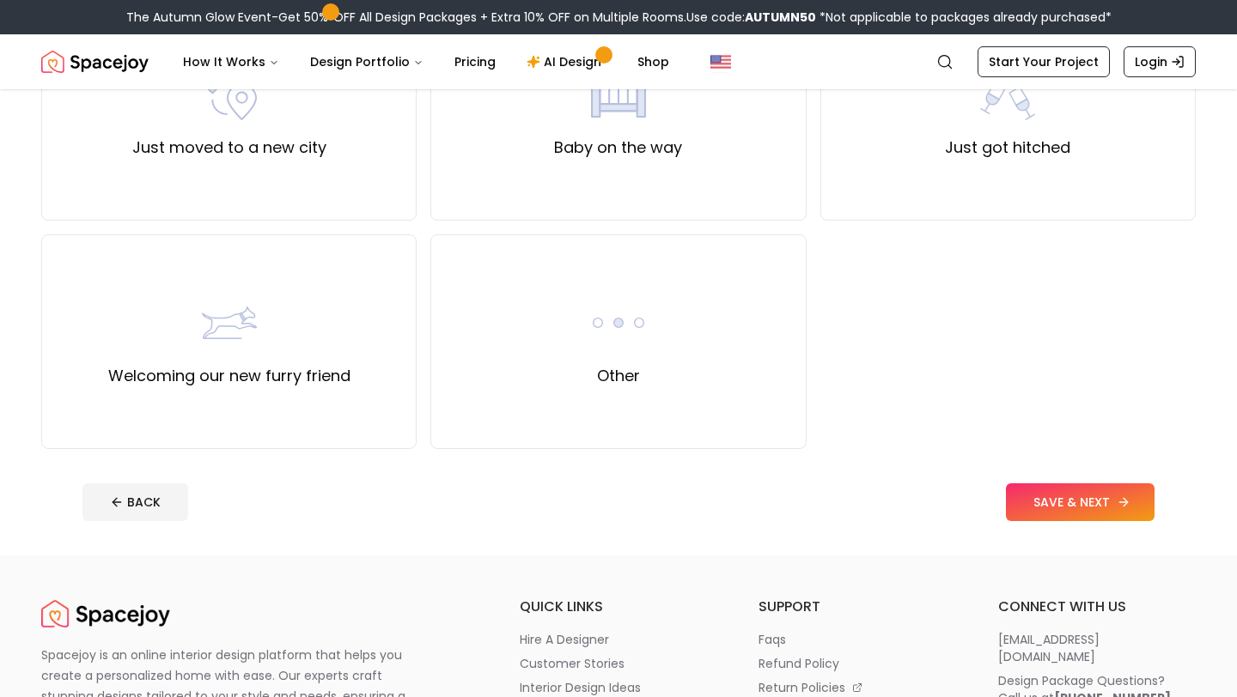
click at [1065, 504] on button "SAVE & NEXT" at bounding box center [1080, 502] width 149 height 38
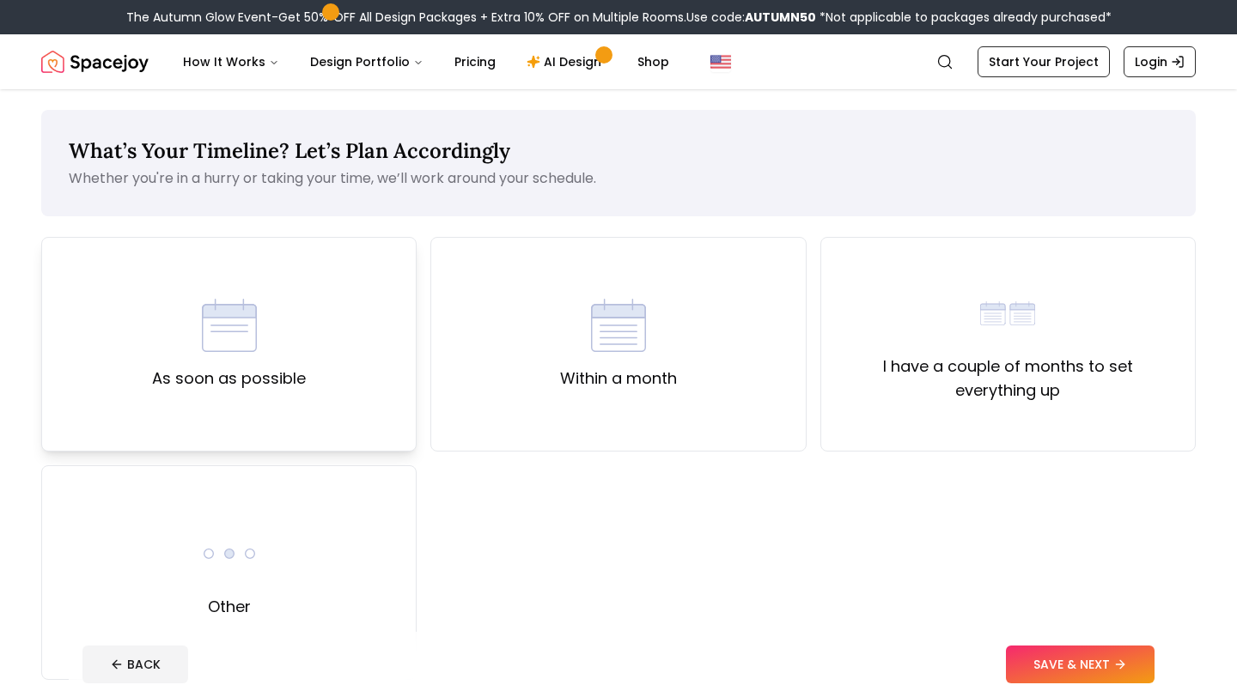
click at [372, 387] on div "As soon as possible" at bounding box center [228, 344] width 375 height 215
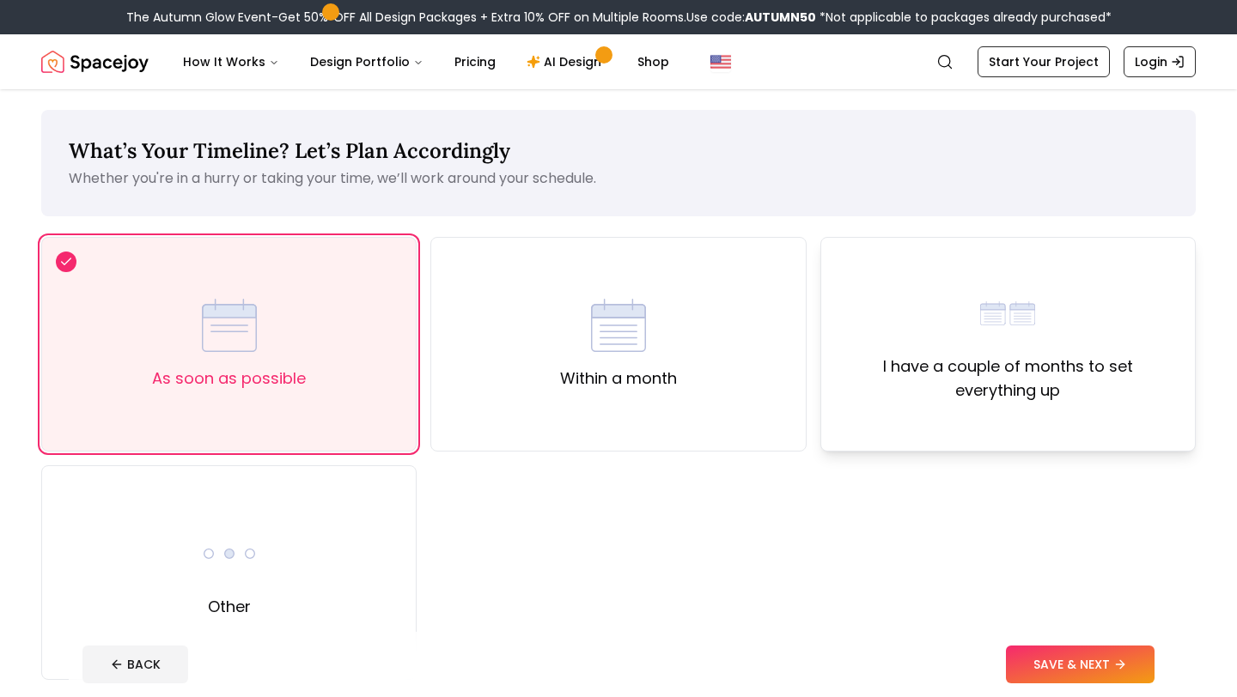
click at [1006, 320] on img at bounding box center [1007, 313] width 55 height 55
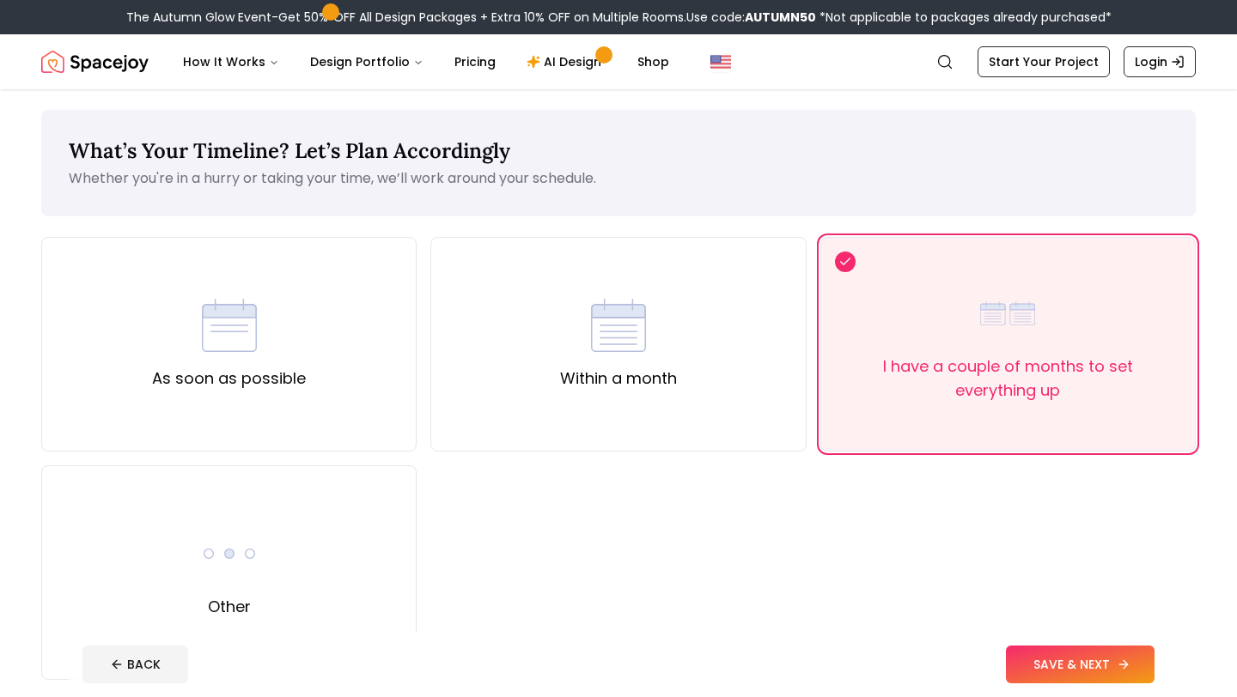
click at [1046, 661] on button "SAVE & NEXT" at bounding box center [1080, 665] width 149 height 38
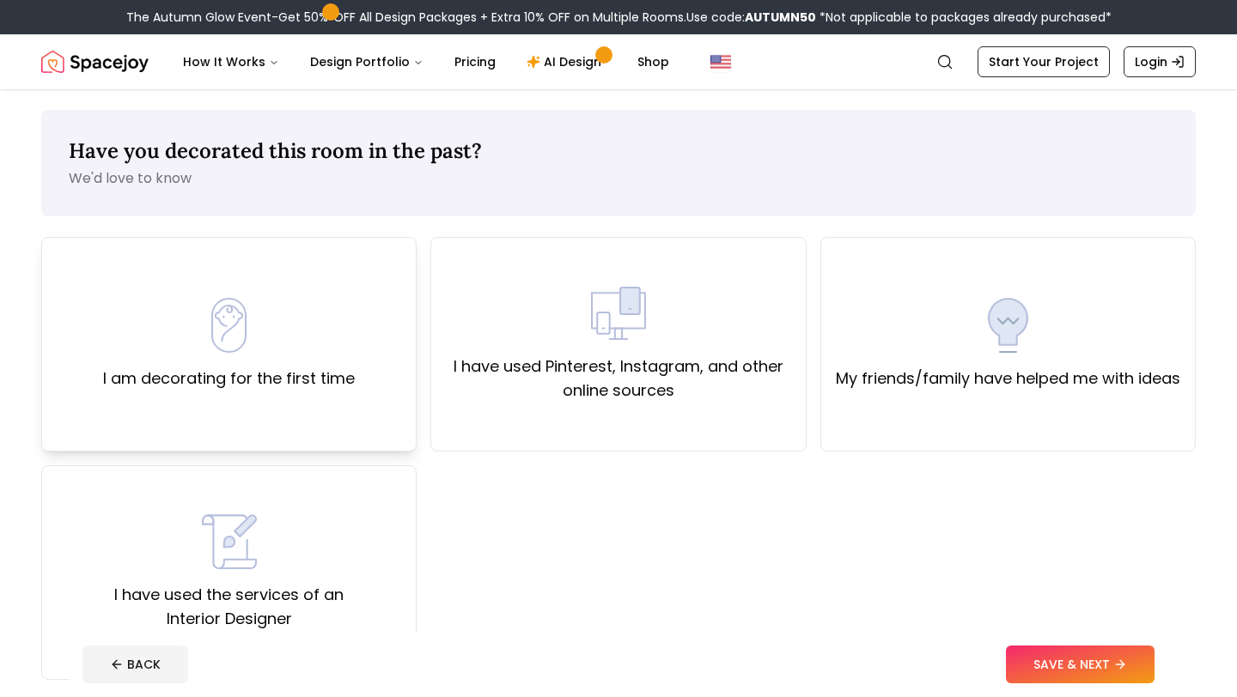
click at [355, 383] on div "I am decorating for the first time" at bounding box center [228, 344] width 375 height 215
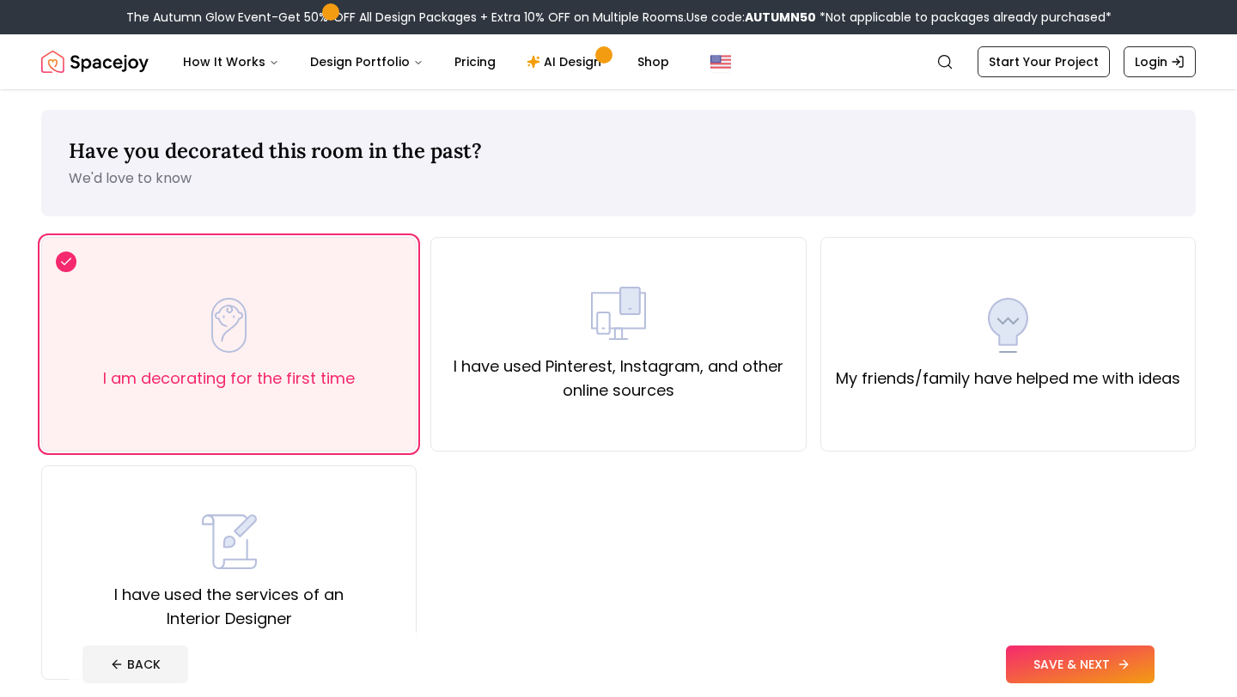
click at [1021, 658] on button "SAVE & NEXT" at bounding box center [1080, 665] width 149 height 38
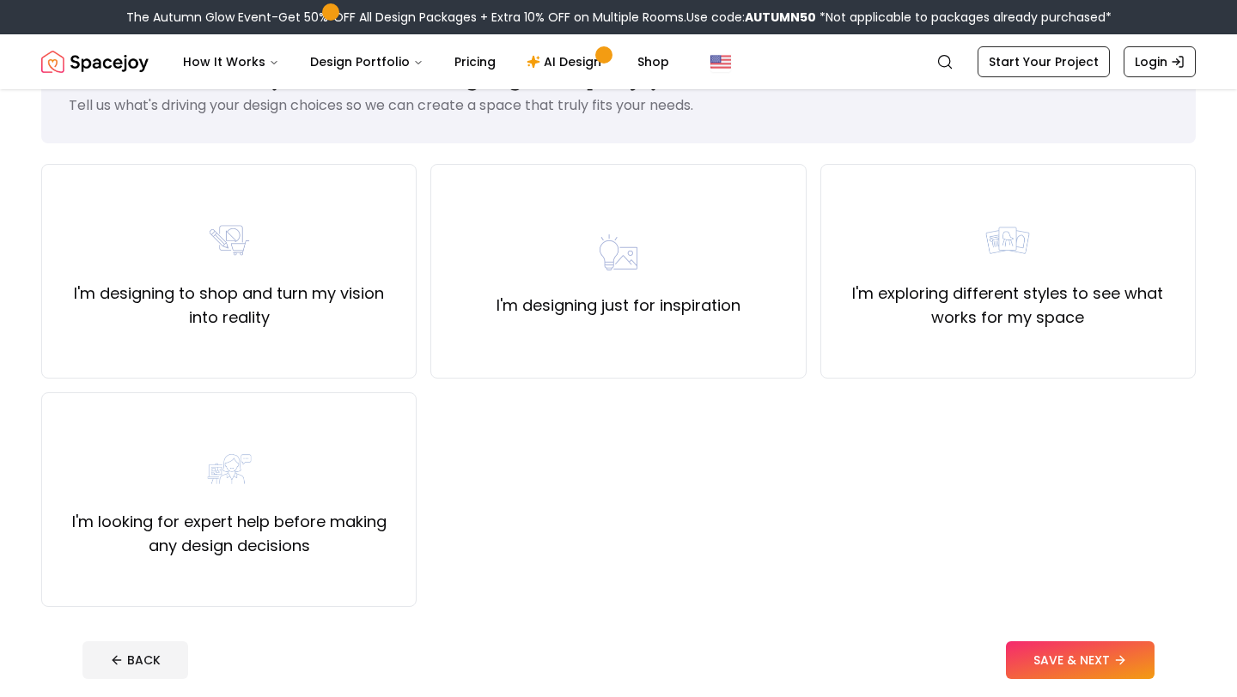
scroll to position [75, 0]
click at [309, 310] on label "I'm designing to shop and turn my vision into reality" at bounding box center [229, 304] width 346 height 48
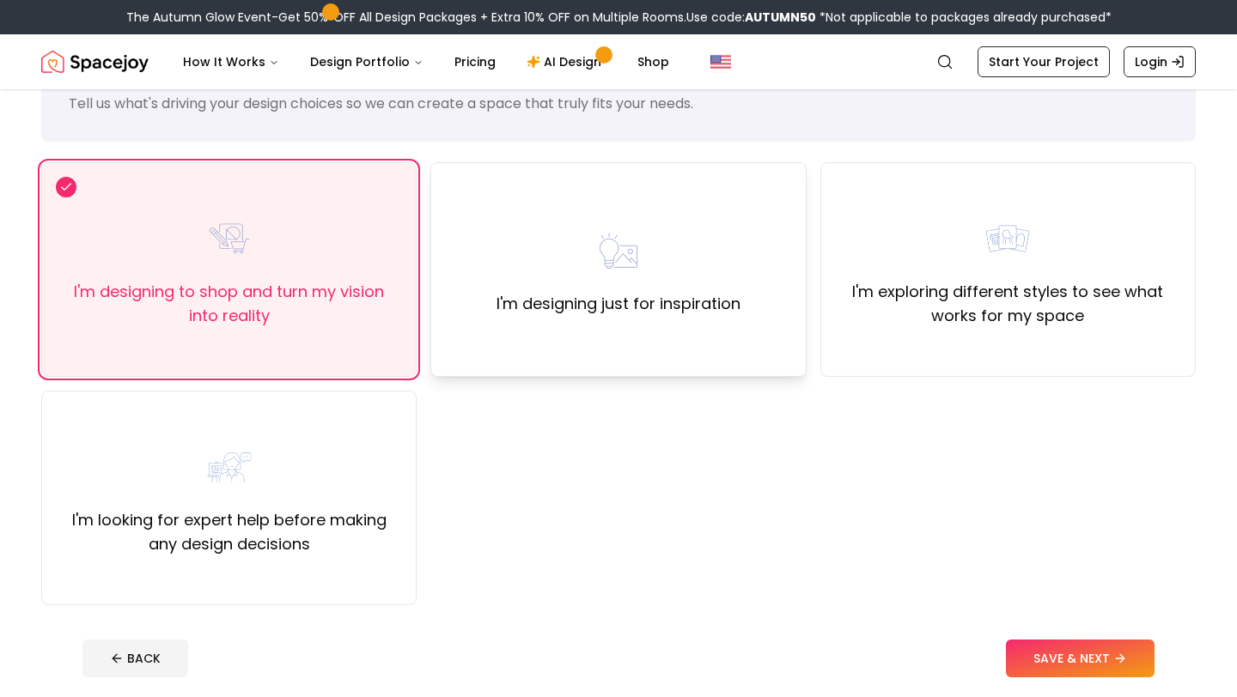
click at [733, 360] on div "I'm designing just for inspiration" at bounding box center [617, 269] width 375 height 215
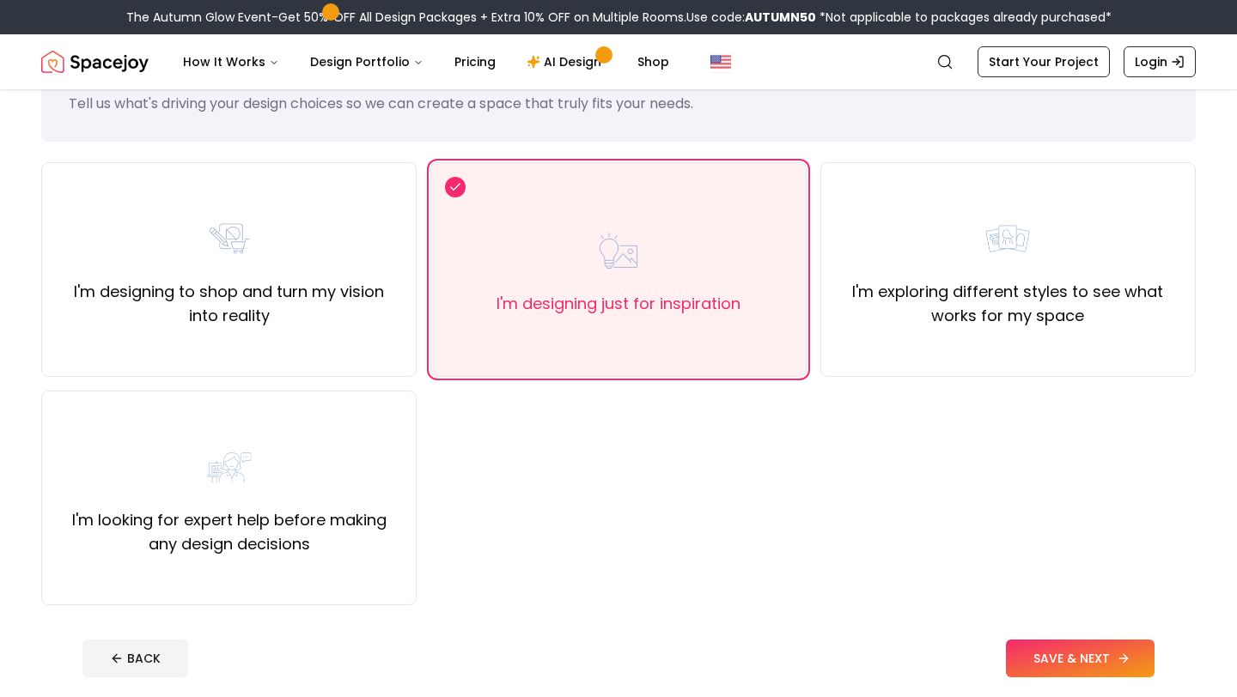
click at [1059, 654] on button "SAVE & NEXT" at bounding box center [1080, 659] width 149 height 38
